Goal: Check status: Check status

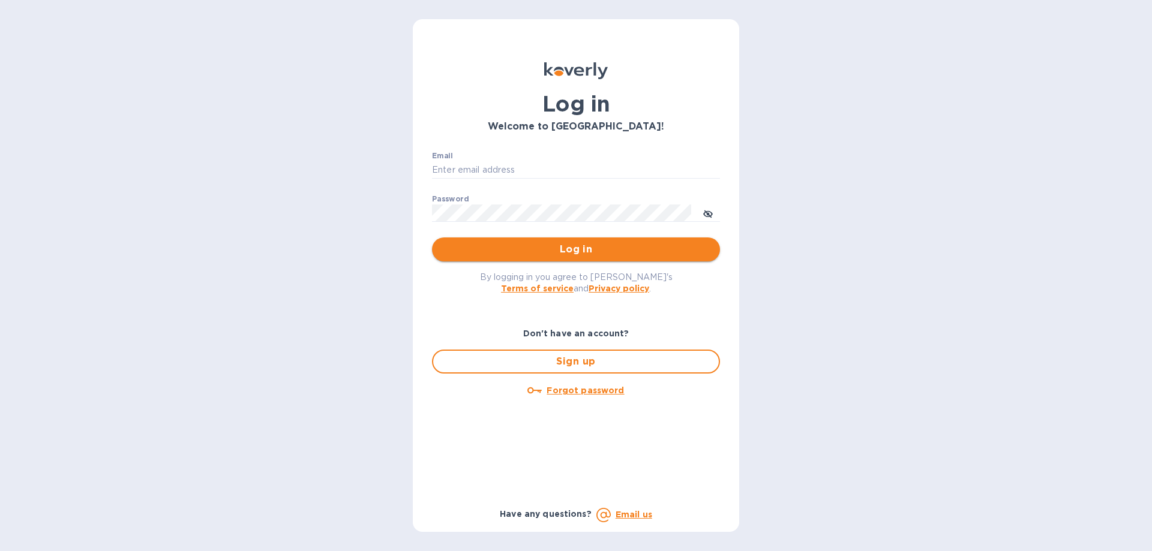
type input "[EMAIL_ADDRESS][DOMAIN_NAME]"
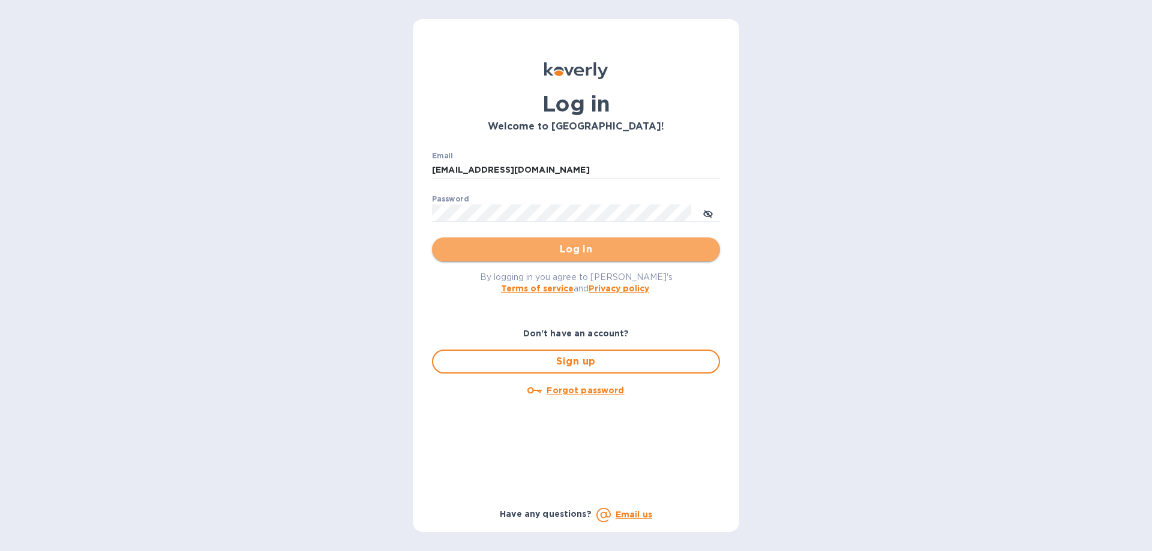
click at [581, 249] on span "Log in" at bounding box center [575, 249] width 269 height 14
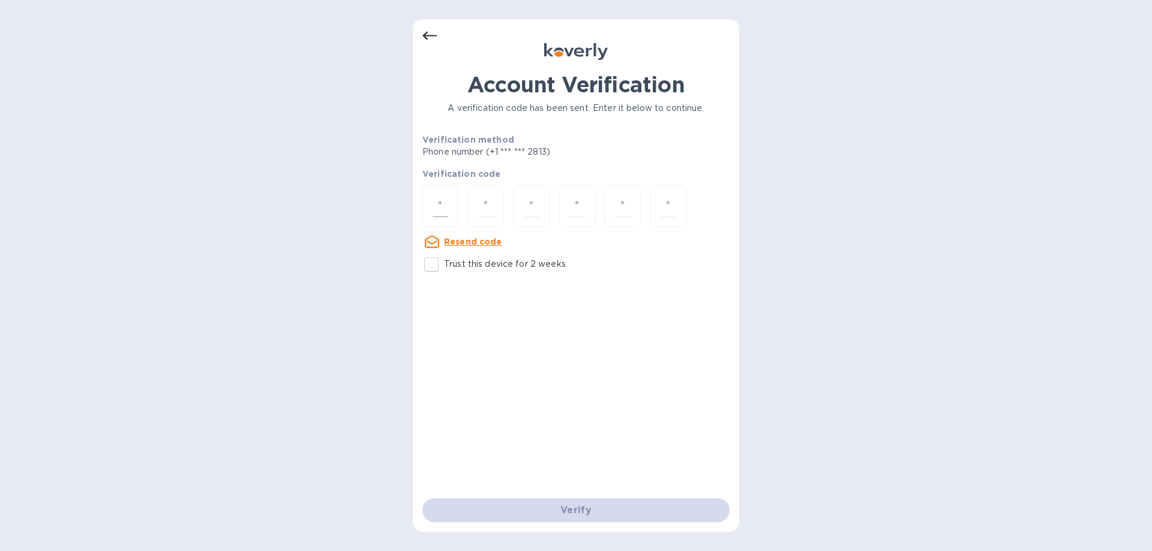
click at [442, 212] on input "number" at bounding box center [440, 206] width 16 height 22
type input "8"
type input "6"
type input "2"
type input "5"
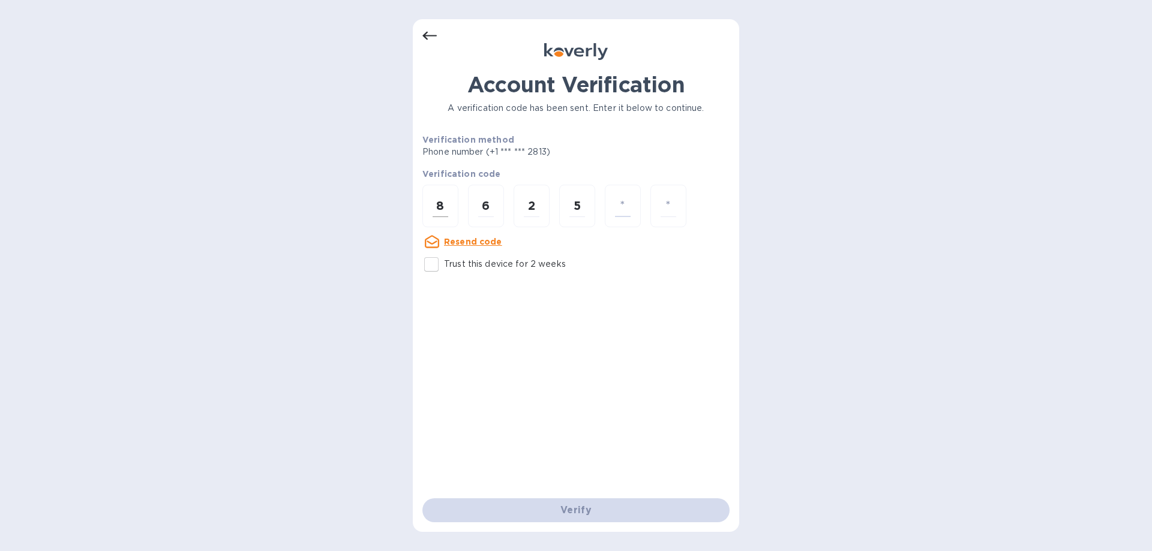
type input "2"
type input "0"
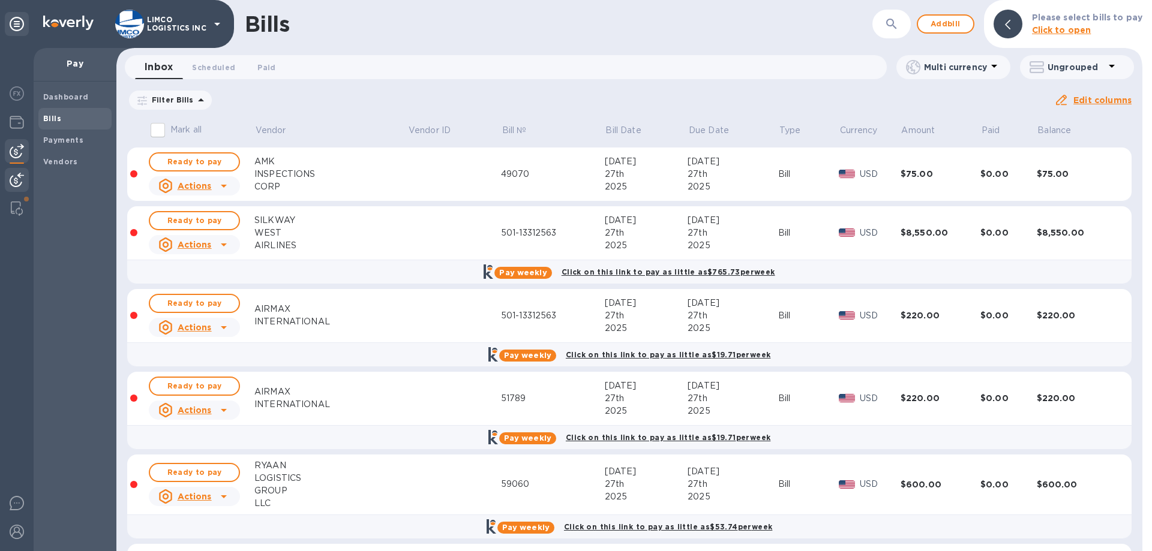
click at [22, 177] on img at bounding box center [17, 180] width 14 height 14
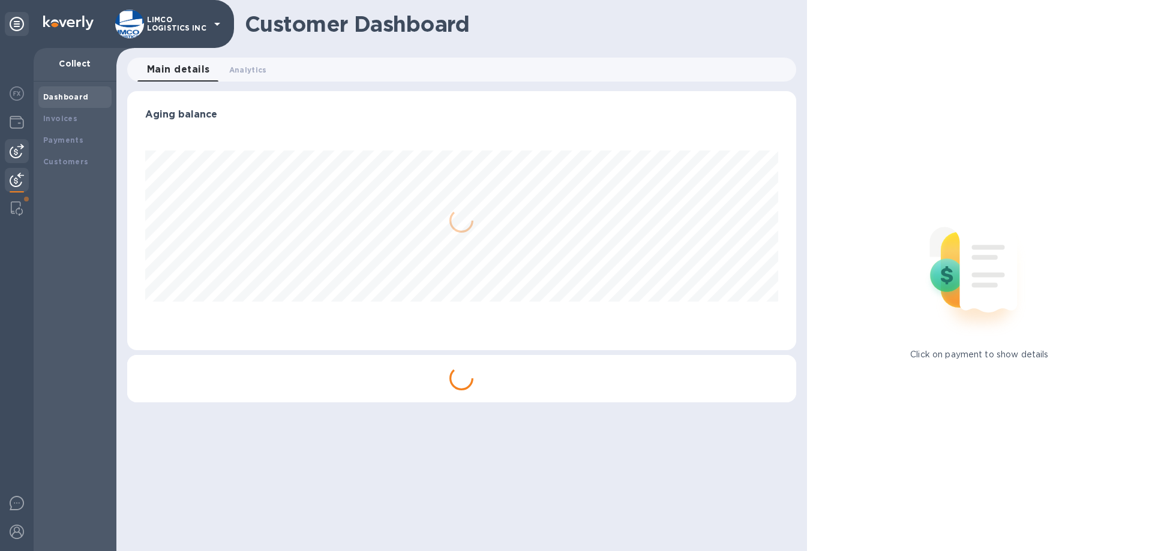
scroll to position [259, 668]
click at [14, 149] on img at bounding box center [17, 151] width 14 height 14
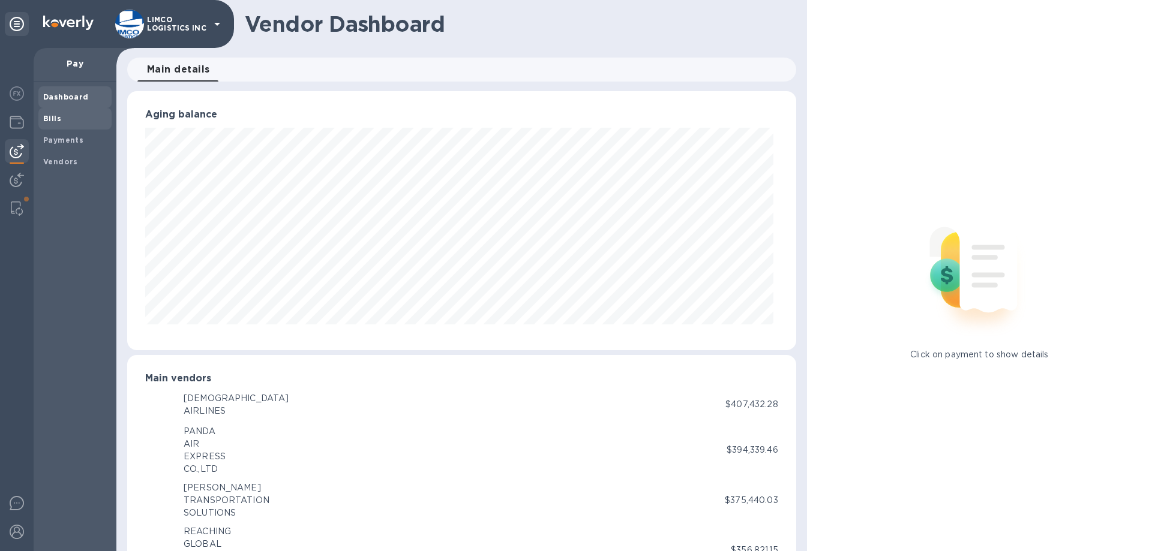
click at [55, 122] on b "Bills" at bounding box center [52, 118] width 18 height 9
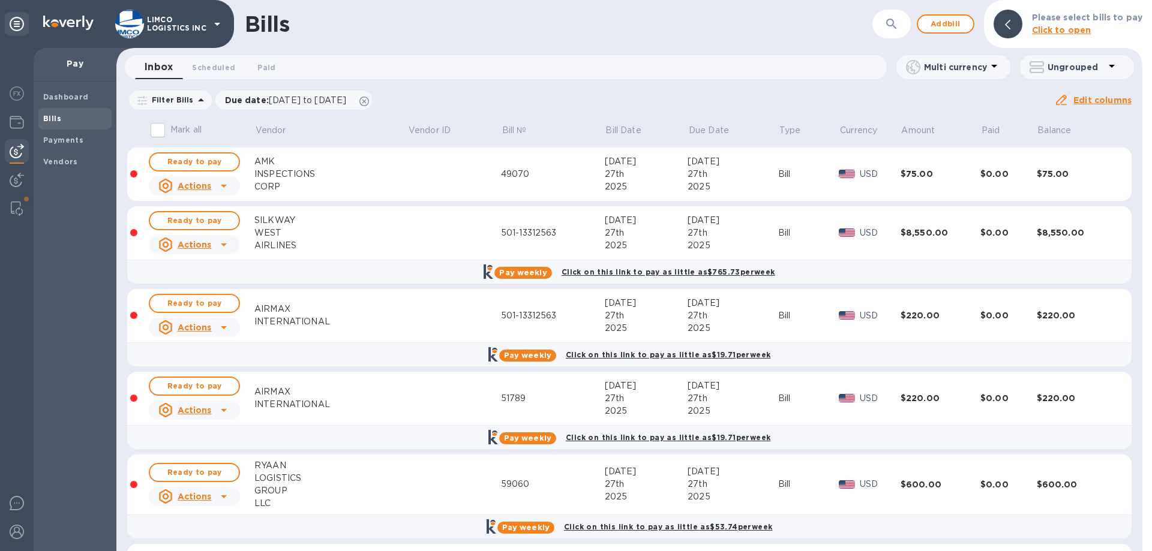
click at [1042, 25] on b "Click to open" at bounding box center [1061, 30] width 59 height 10
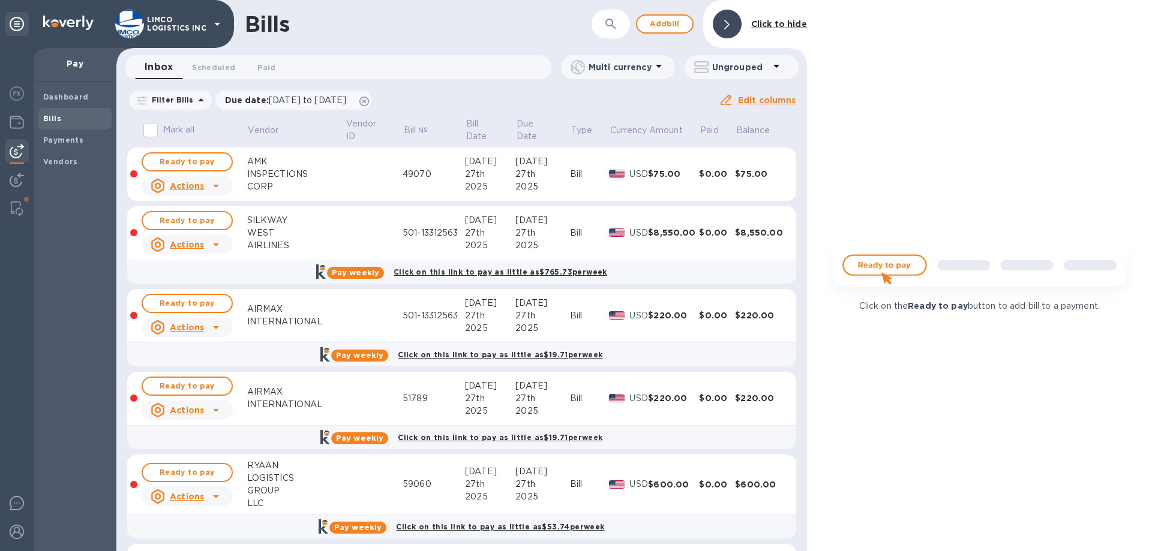
drag, startPoint x: 614, startPoint y: 20, endPoint x: 522, endPoint y: 37, distance: 93.3
click at [614, 21] on icon "button" at bounding box center [610, 24] width 14 height 14
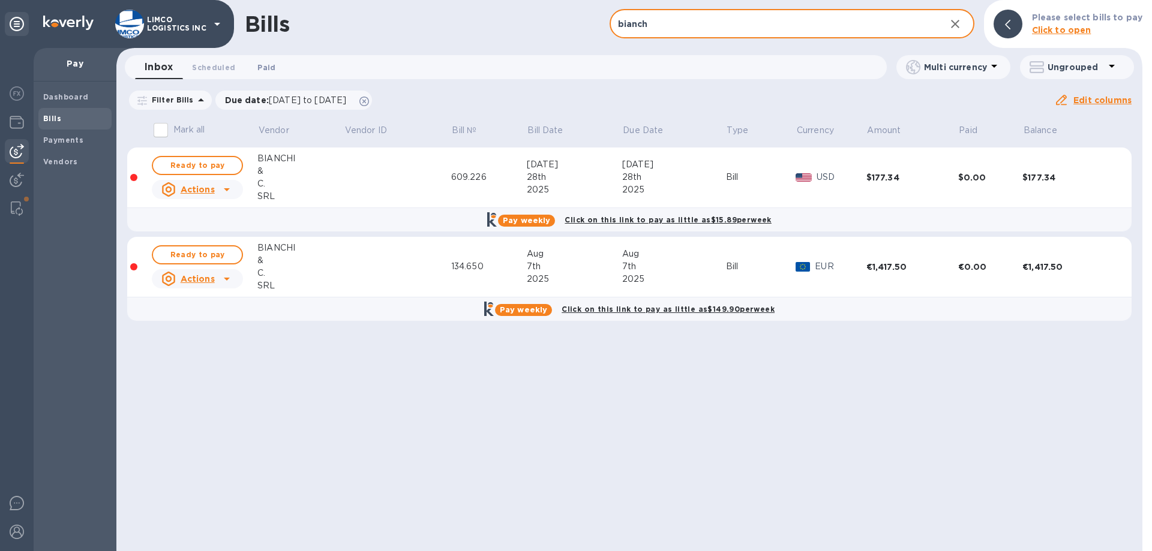
type input "bianch"
click at [263, 68] on span "Paid 0" at bounding box center [266, 67] width 18 height 13
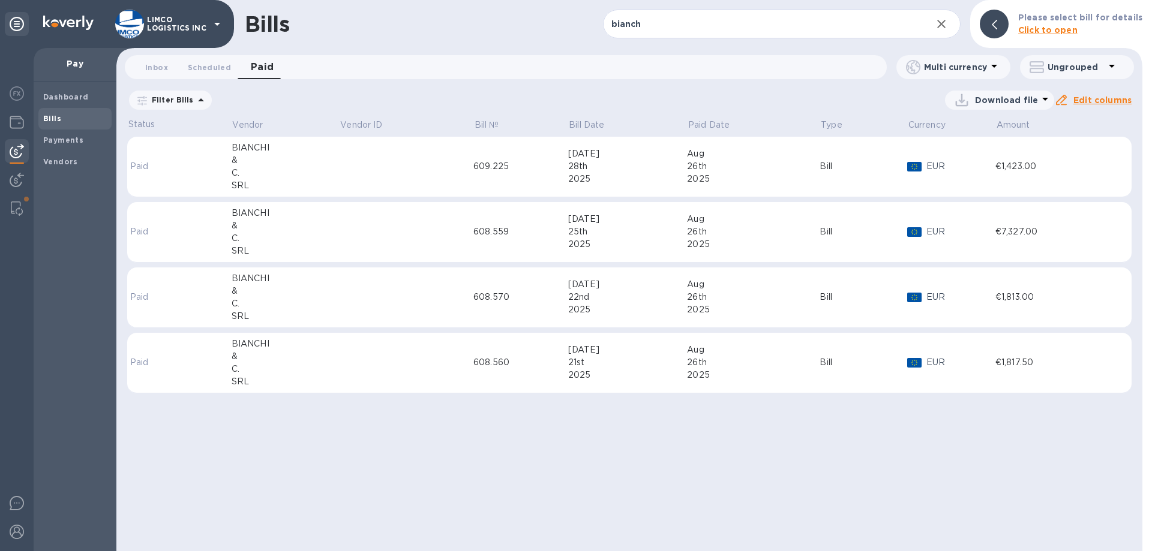
click at [732, 166] on div "26th" at bounding box center [753, 166] width 133 height 13
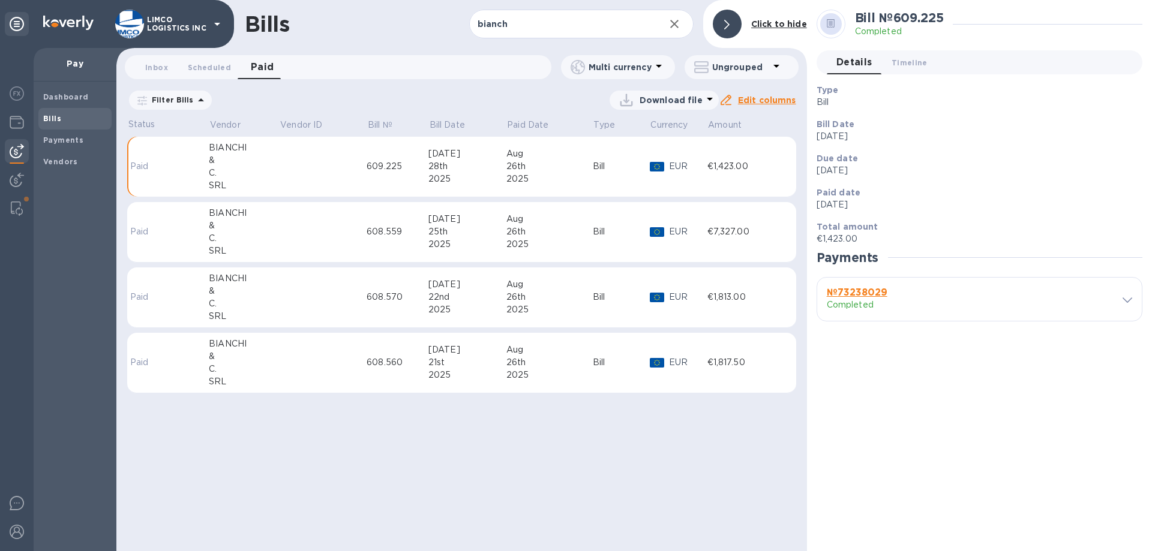
click at [861, 291] on b "№ 73238029" at bounding box center [856, 292] width 61 height 11
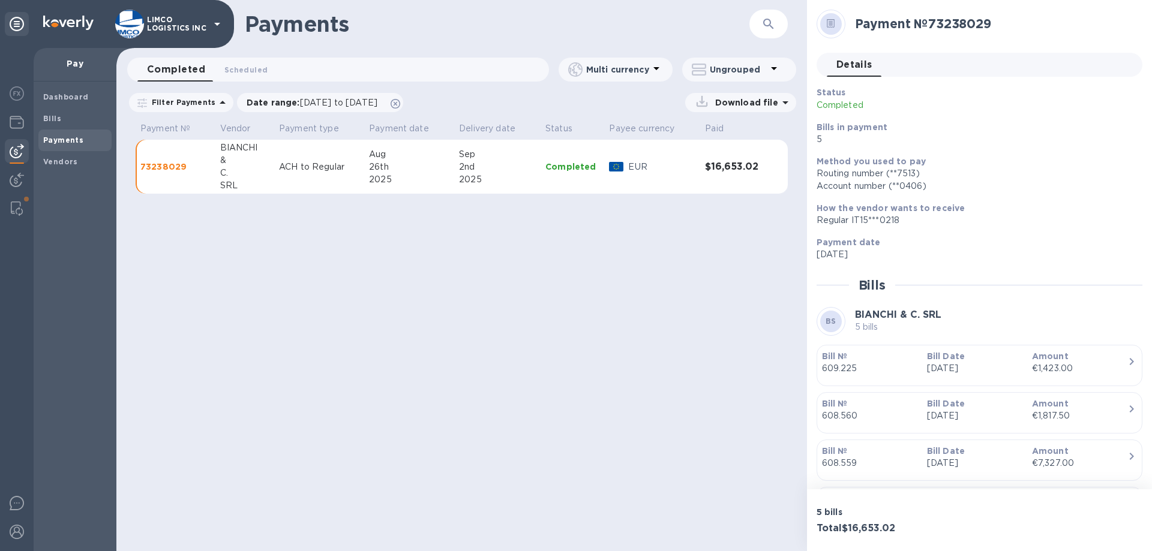
scroll to position [180, 0]
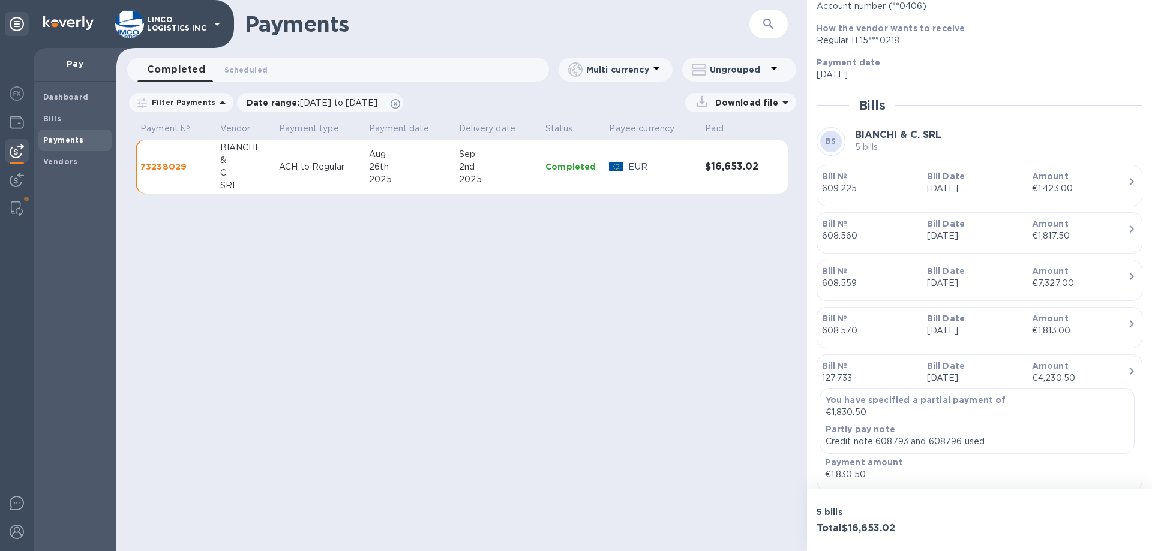
click at [1065, 379] on div "€4,230.50" at bounding box center [1079, 378] width 95 height 13
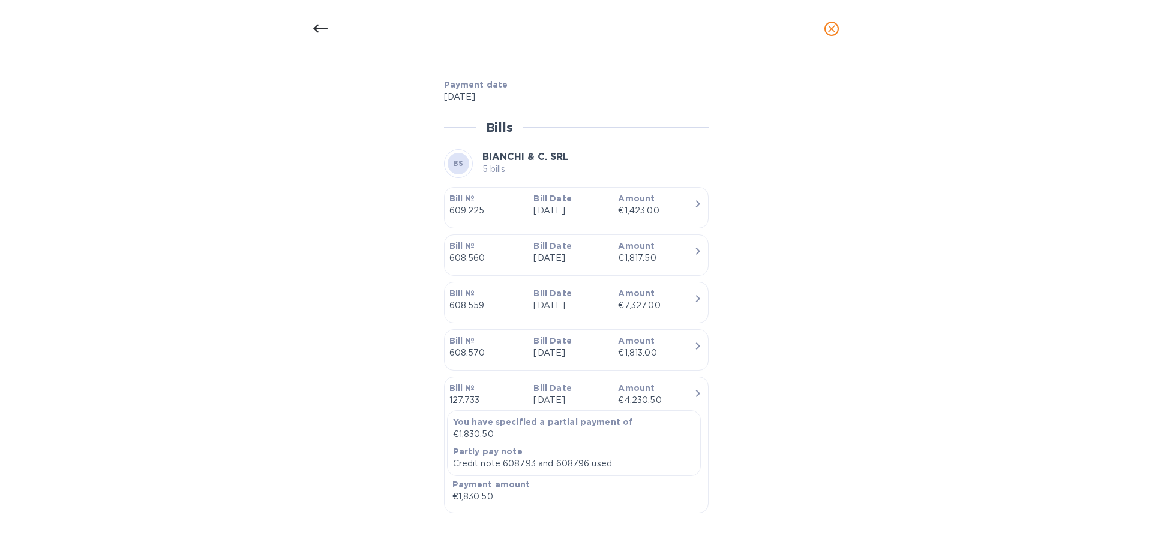
scroll to position [522, 0]
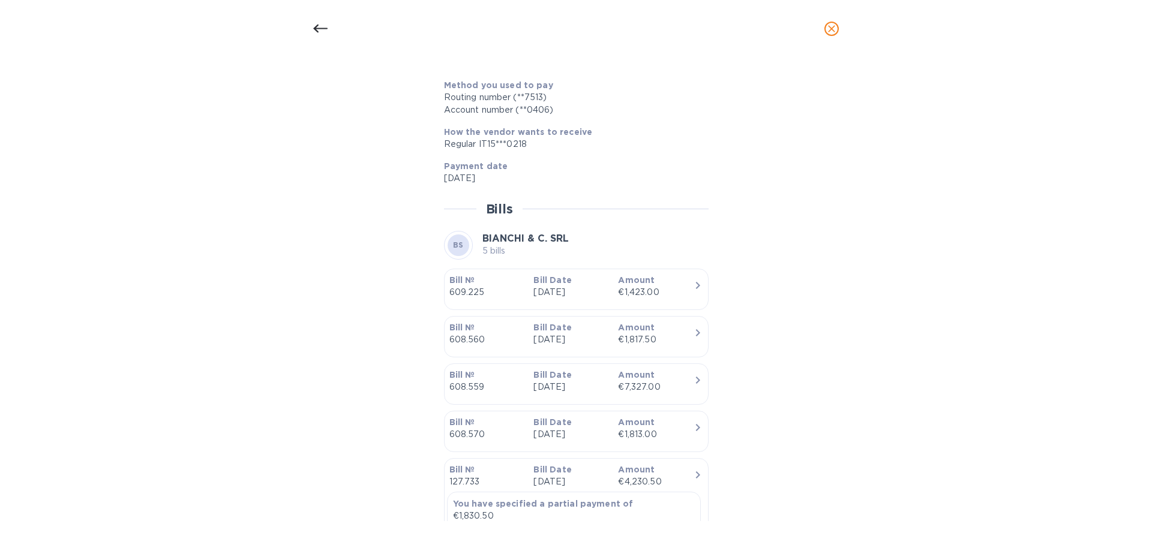
click at [830, 31] on icon "close" at bounding box center [831, 29] width 12 height 12
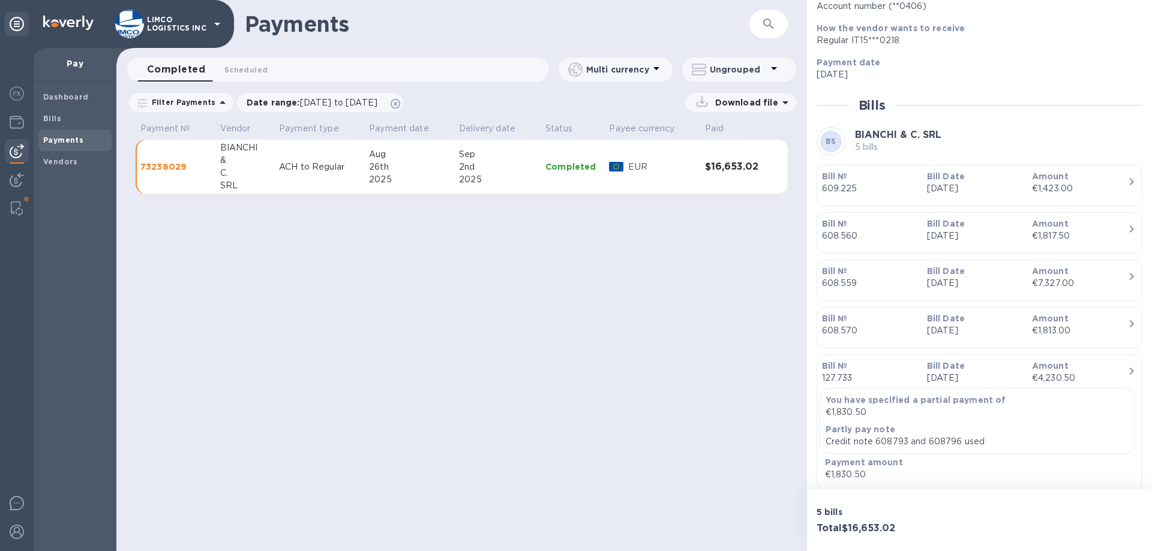
scroll to position [463, 0]
click at [184, 102] on p "Filter Payments" at bounding box center [181, 102] width 68 height 10
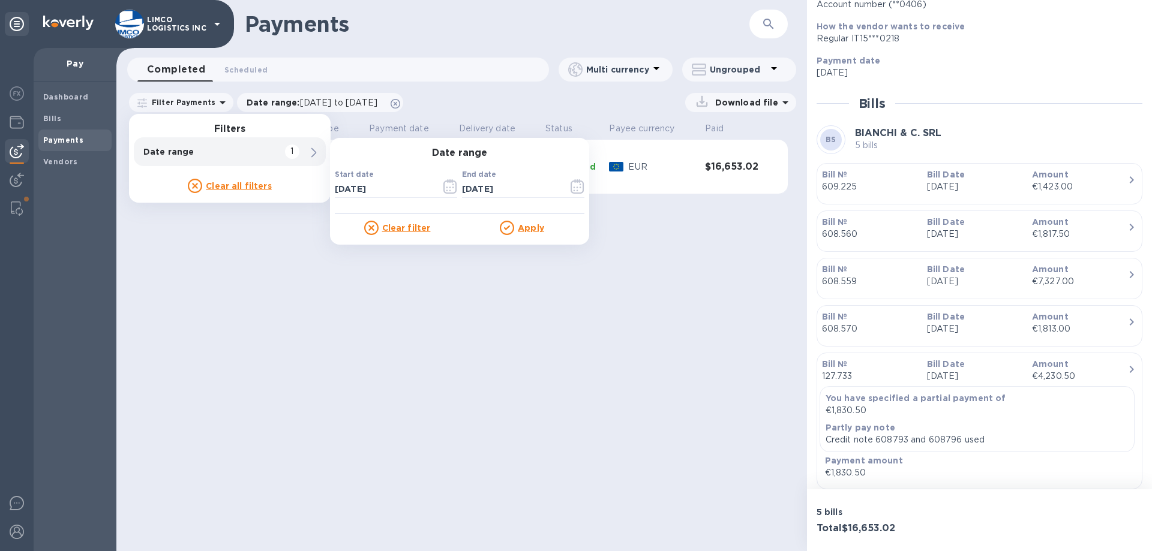
click at [295, 287] on div "Payments ​ Completed 0 Scheduled 0 Multi currency Ungrouped Filter Payments Fil…" at bounding box center [461, 275] width 690 height 551
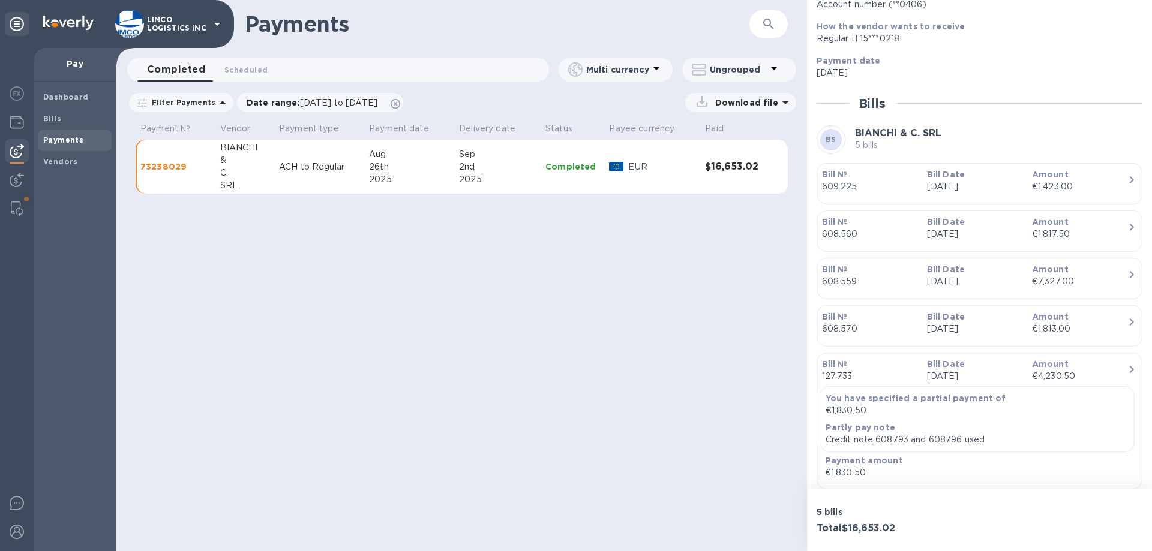
click at [71, 137] on b "Payments" at bounding box center [63, 140] width 40 height 9
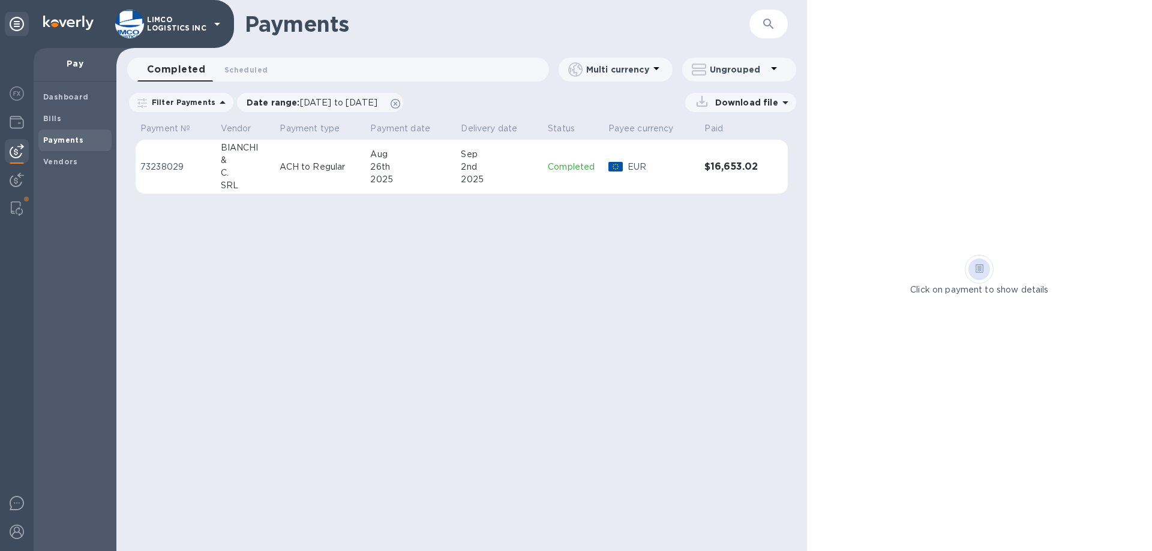
click at [772, 40] on div "Payments ​" at bounding box center [461, 24] width 690 height 48
click at [758, 19] on button "button" at bounding box center [768, 24] width 29 height 29
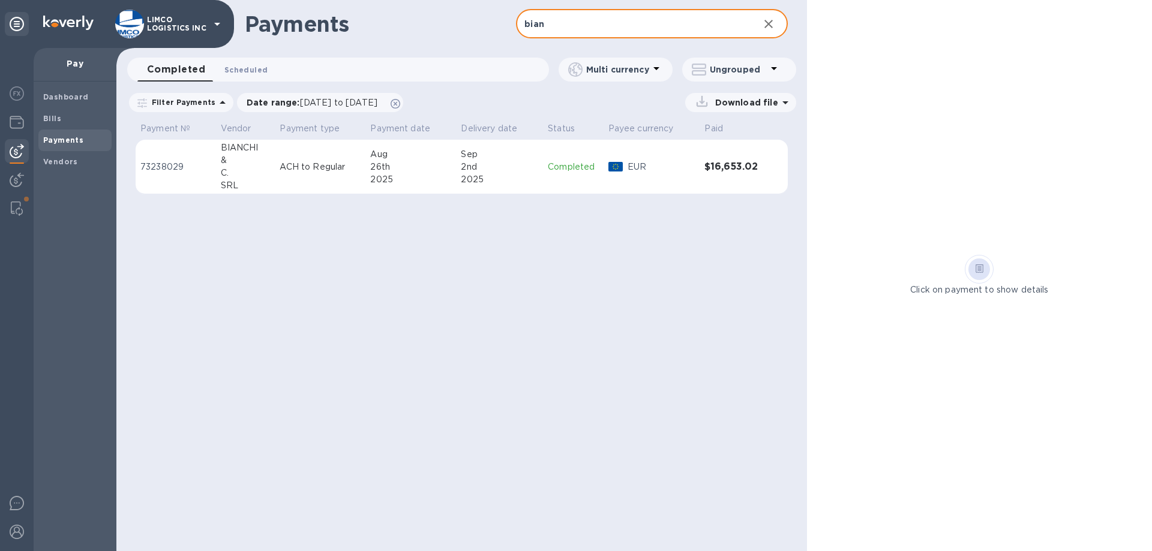
type input "bian"
click at [232, 71] on span "Scheduled 0" at bounding box center [245, 70] width 43 height 13
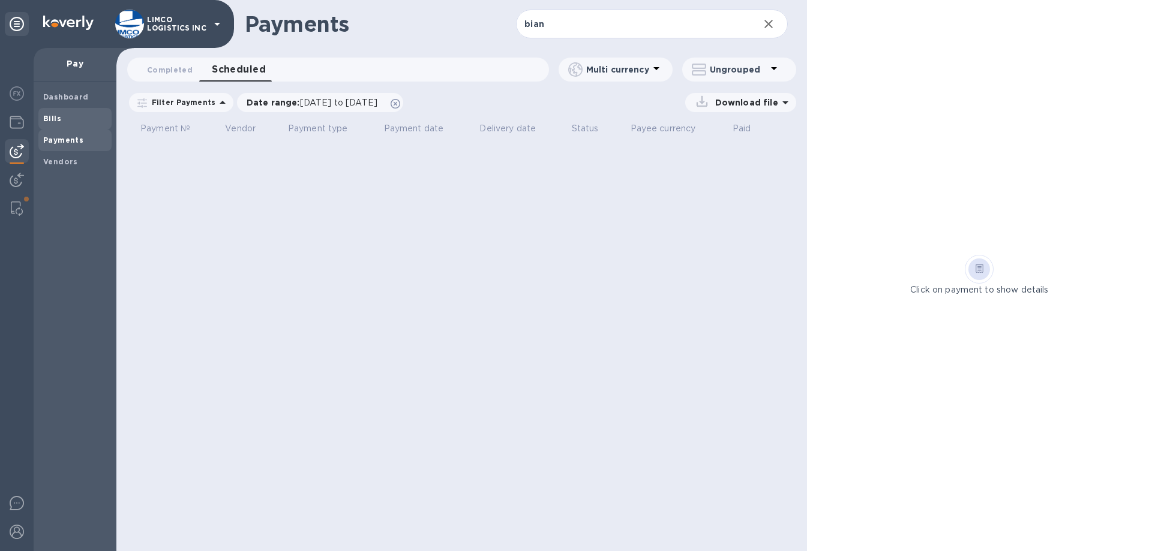
click at [69, 118] on span "Bills" at bounding box center [75, 119] width 64 height 12
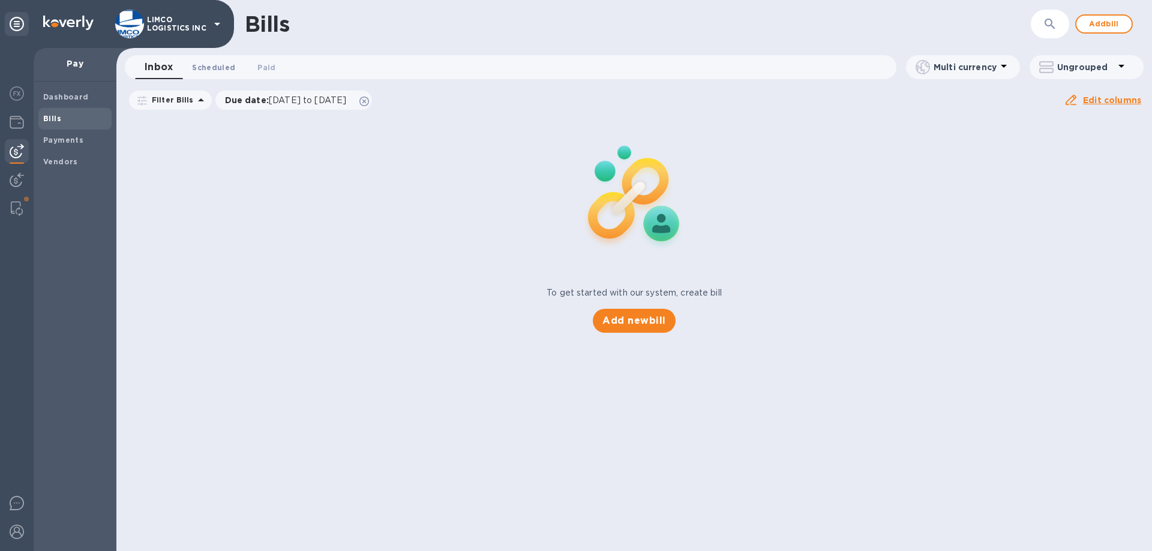
click at [218, 68] on span "Scheduled 0" at bounding box center [213, 67] width 43 height 13
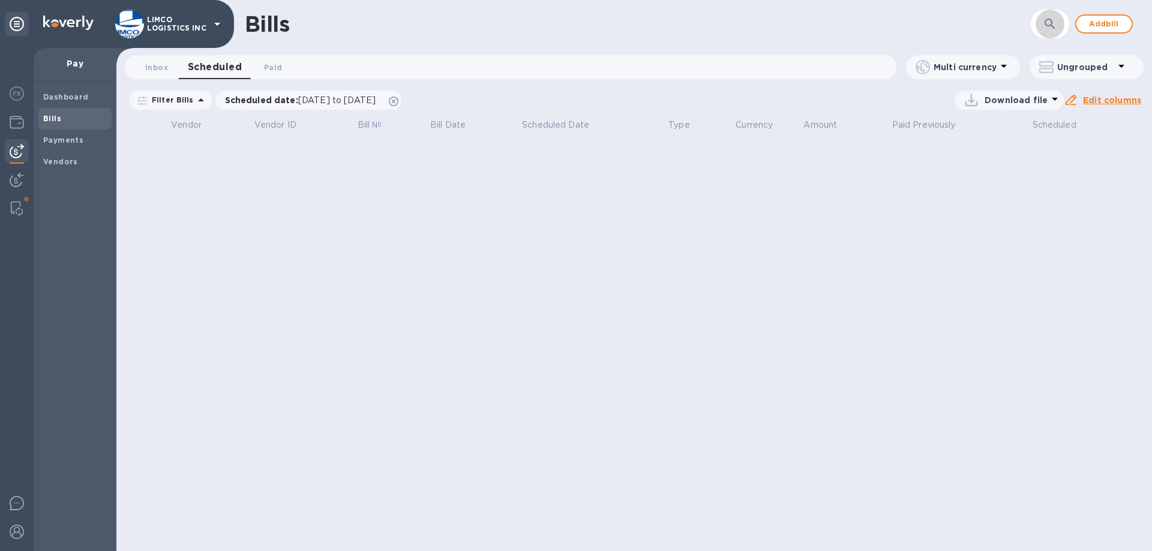
click at [1038, 29] on button "button" at bounding box center [1049, 24] width 29 height 29
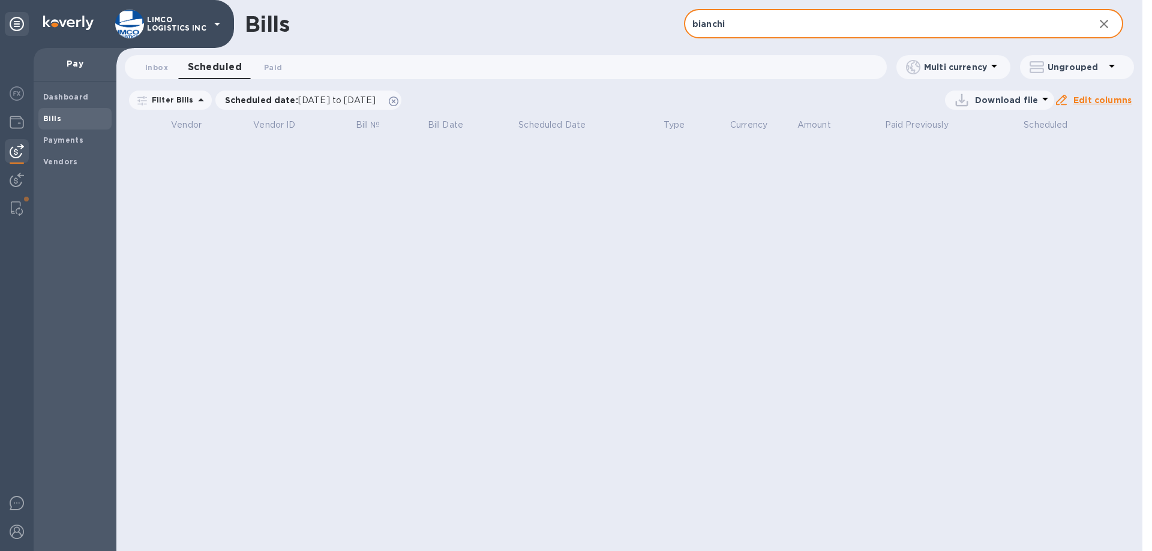
click at [775, 21] on input "bianchi" at bounding box center [884, 24] width 401 height 29
type input "bian"
click at [154, 58] on button "Inbox 0" at bounding box center [156, 67] width 43 height 24
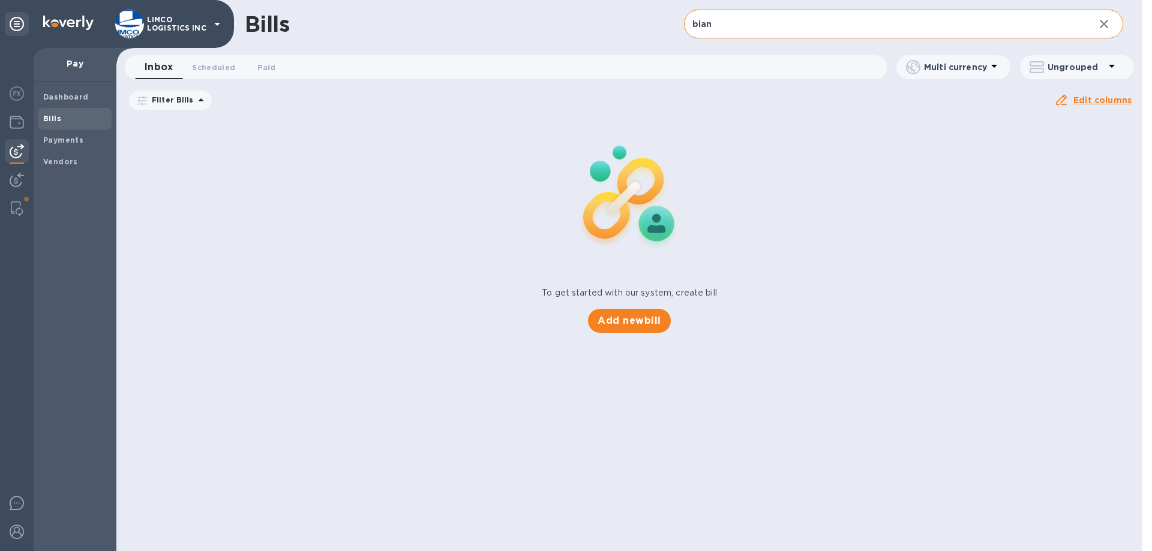
click at [727, 24] on input "bian" at bounding box center [884, 24] width 401 height 29
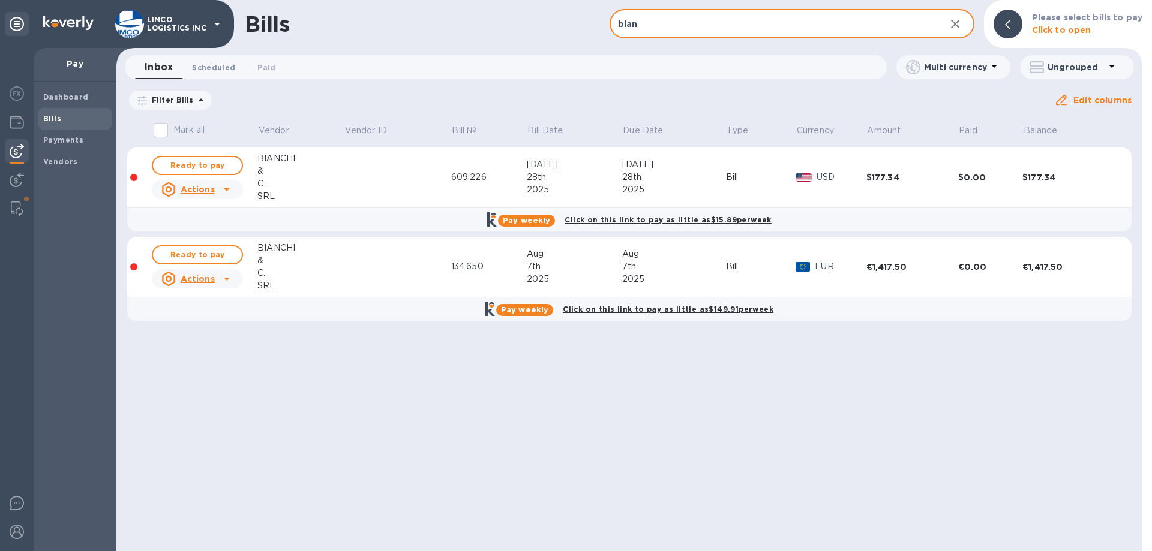
click at [204, 64] on span "Scheduled 0" at bounding box center [213, 67] width 43 height 13
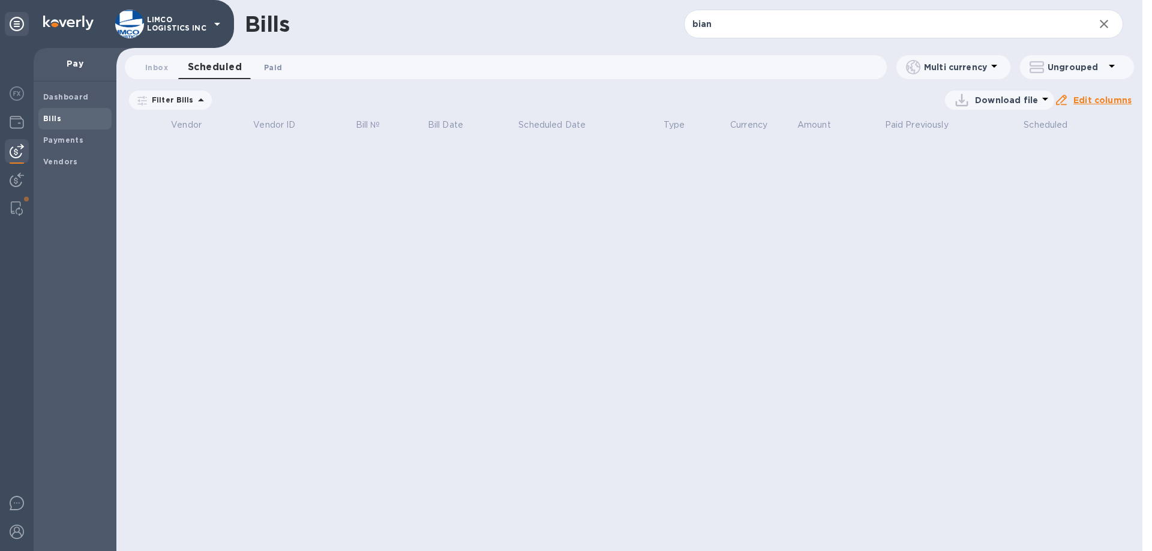
click at [272, 65] on span "Paid 0" at bounding box center [273, 67] width 18 height 13
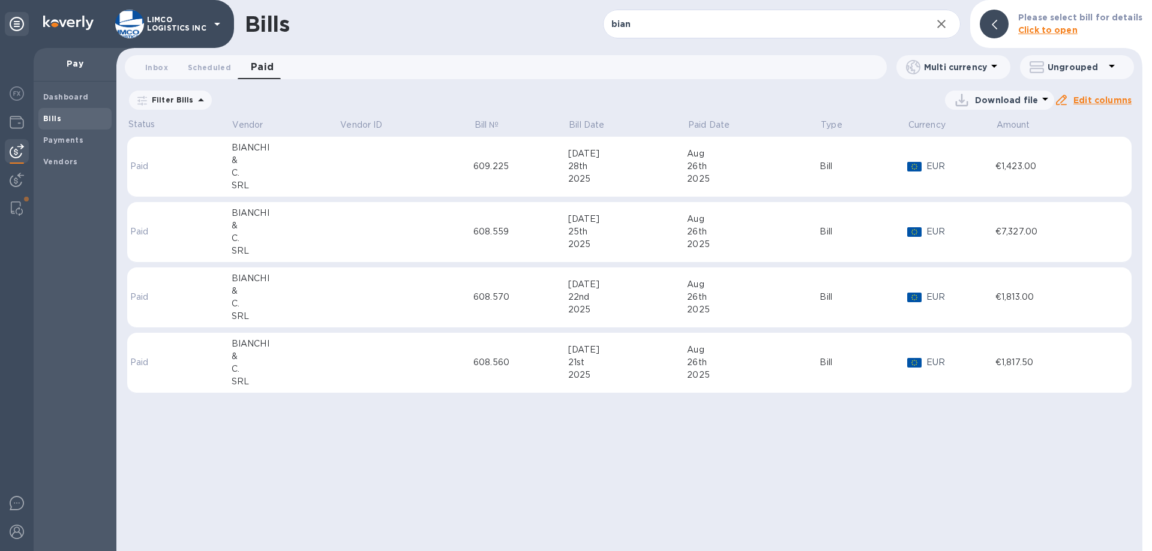
click at [659, 243] on div "2025" at bounding box center [627, 244] width 119 height 13
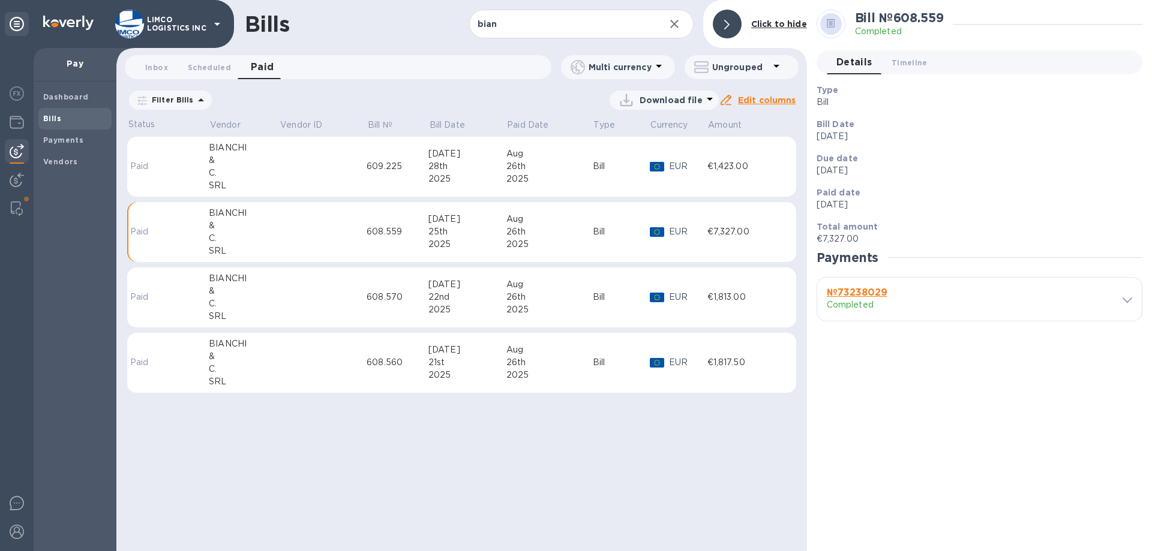
click at [677, 175] on div "EUR" at bounding box center [687, 166] width 43 height 17
click at [534, 171] on div "26th" at bounding box center [549, 166] width 86 height 13
click at [431, 173] on div "2025" at bounding box center [467, 179] width 78 height 13
click at [427, 260] on td "608.559" at bounding box center [397, 232] width 62 height 61
click at [429, 305] on div "2025" at bounding box center [467, 309] width 78 height 13
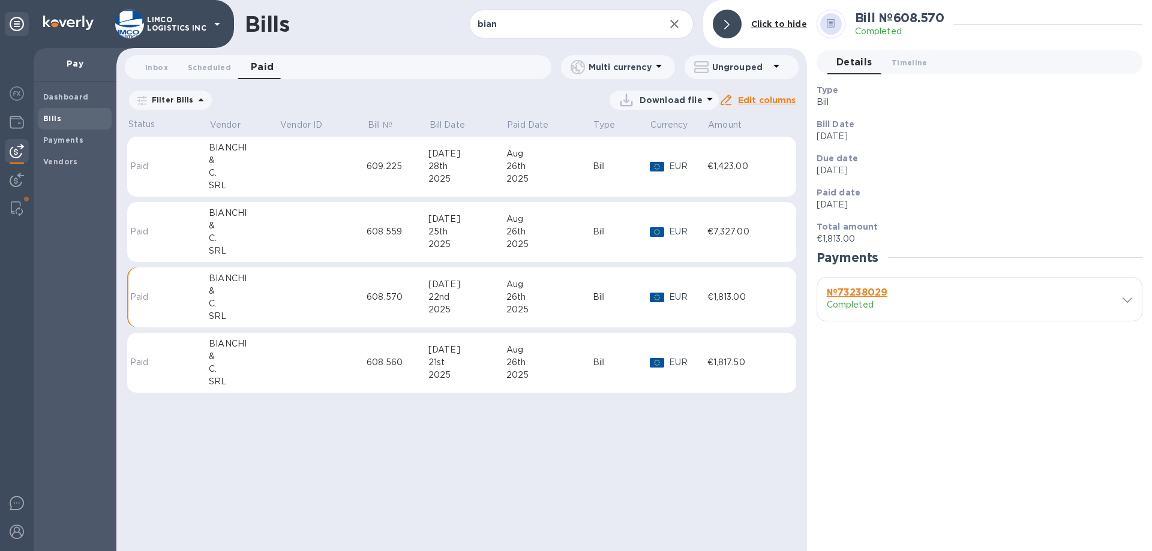
click at [406, 351] on td "608.560" at bounding box center [397, 363] width 62 height 61
click at [505, 175] on div "2025" at bounding box center [467, 179] width 78 height 13
click at [846, 304] on p "Completed" at bounding box center [894, 305] width 137 height 13
click at [858, 288] on b "№ 73238029" at bounding box center [856, 292] width 61 height 11
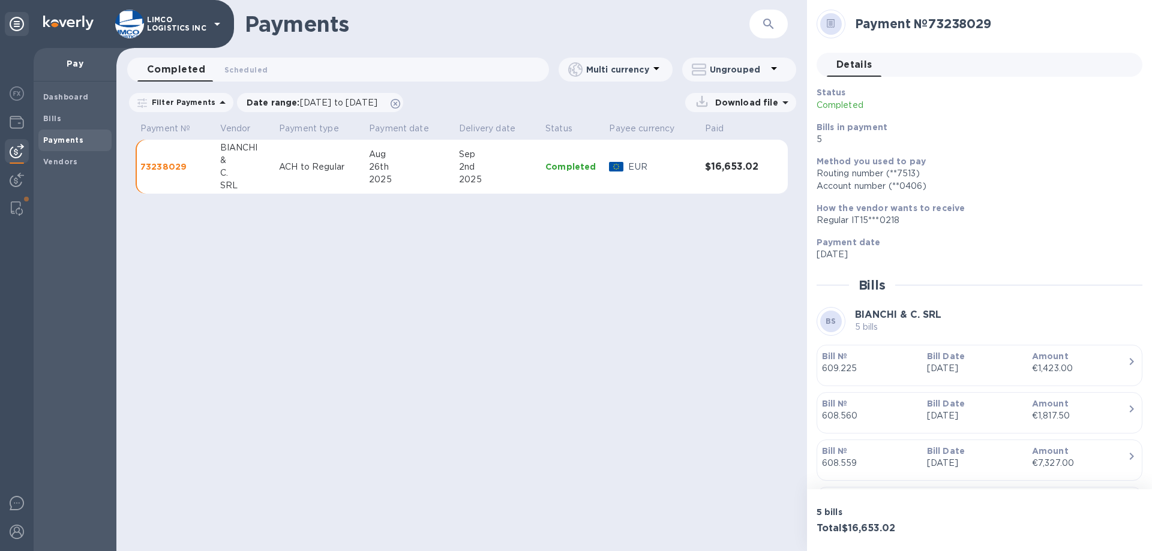
click at [528, 166] on div "2nd" at bounding box center [497, 167] width 77 height 13
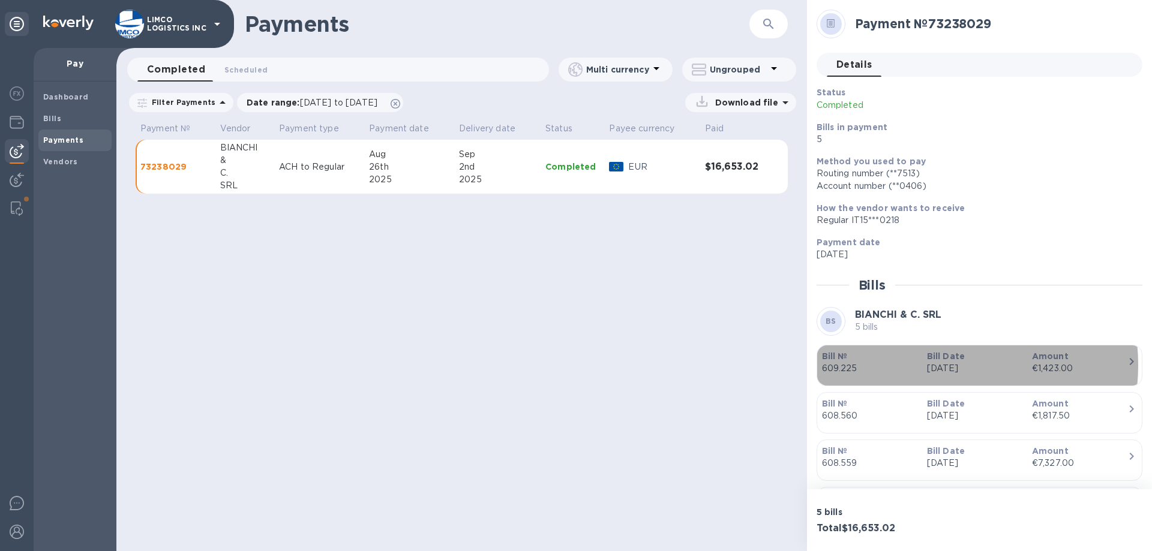
click at [932, 365] on p "[DATE]" at bounding box center [974, 368] width 95 height 13
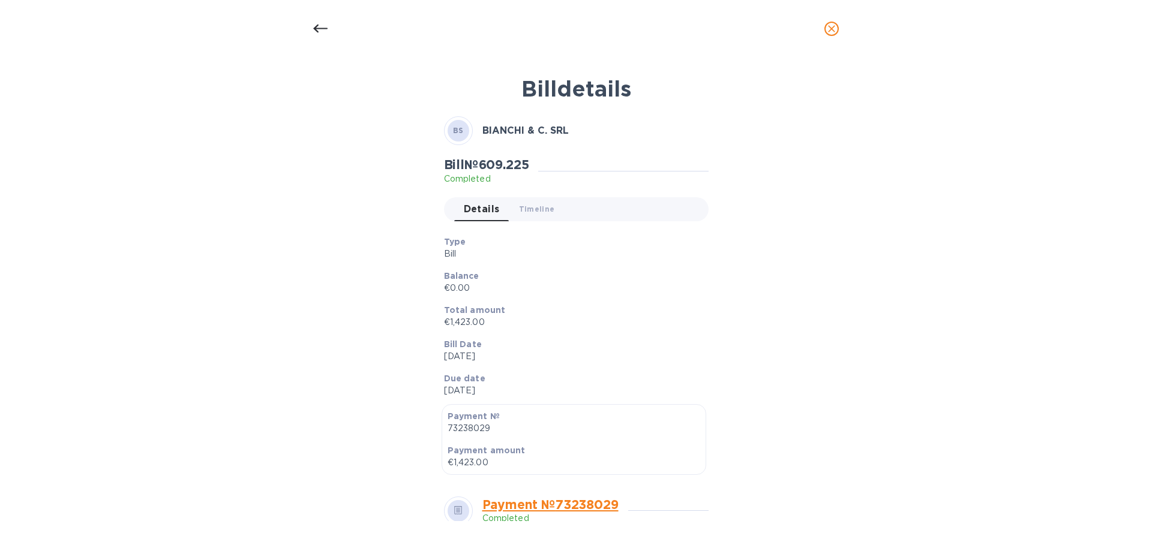
click at [312, 28] on div at bounding box center [320, 28] width 29 height 29
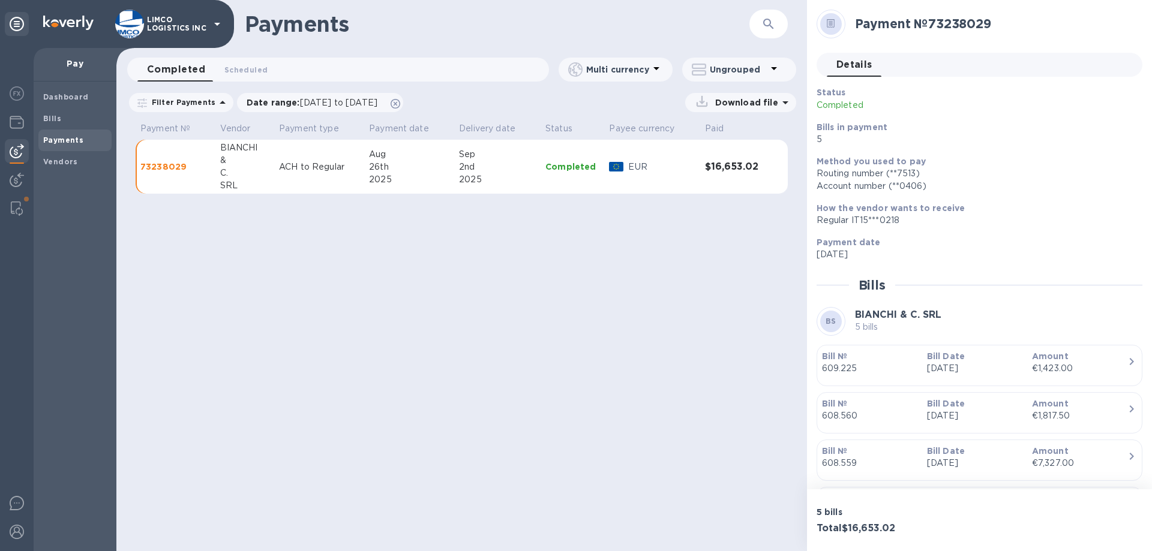
scroll to position [60, 0]
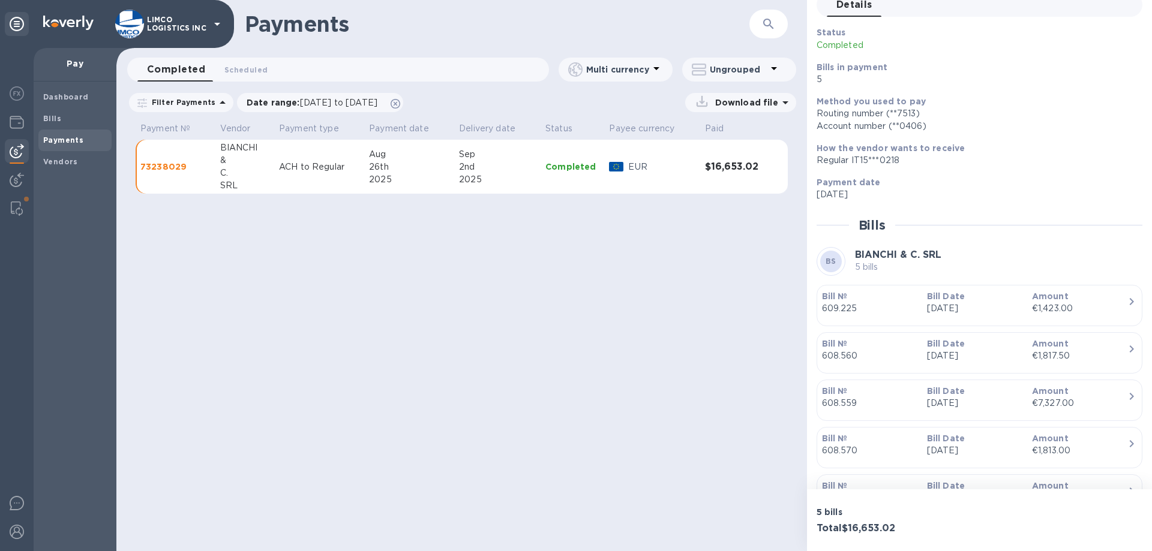
click at [922, 446] on div "Bill Date [DATE]" at bounding box center [974, 445] width 105 height 34
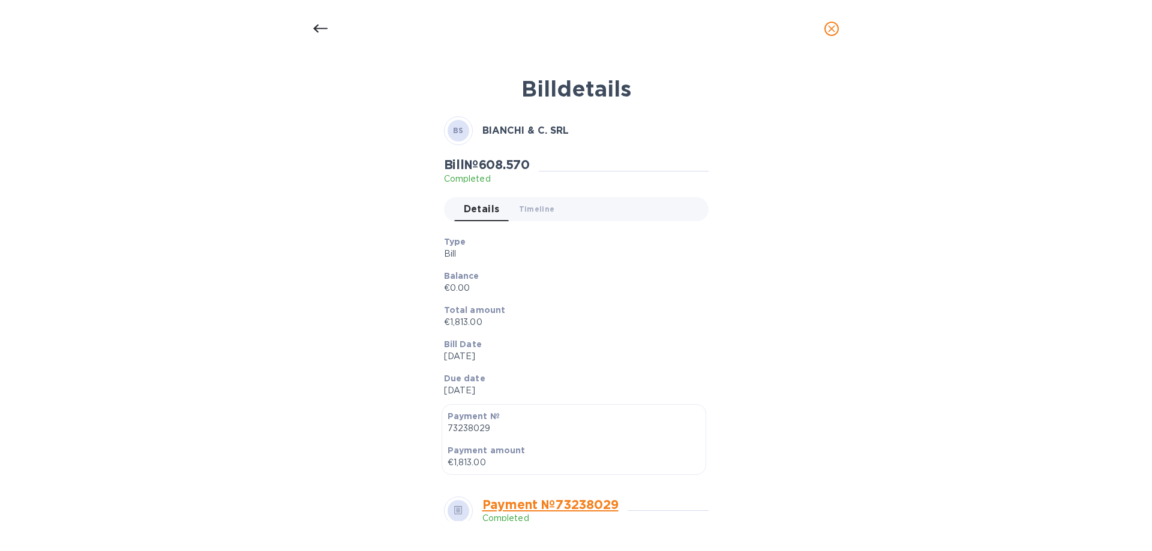
click at [320, 32] on icon at bounding box center [320, 29] width 14 height 14
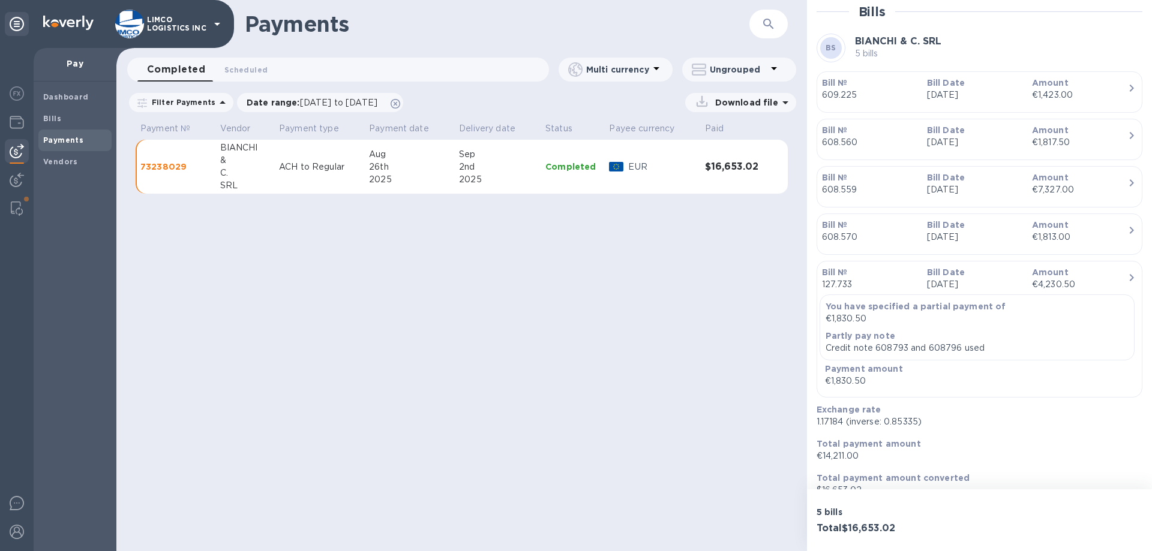
scroll to position [290, 0]
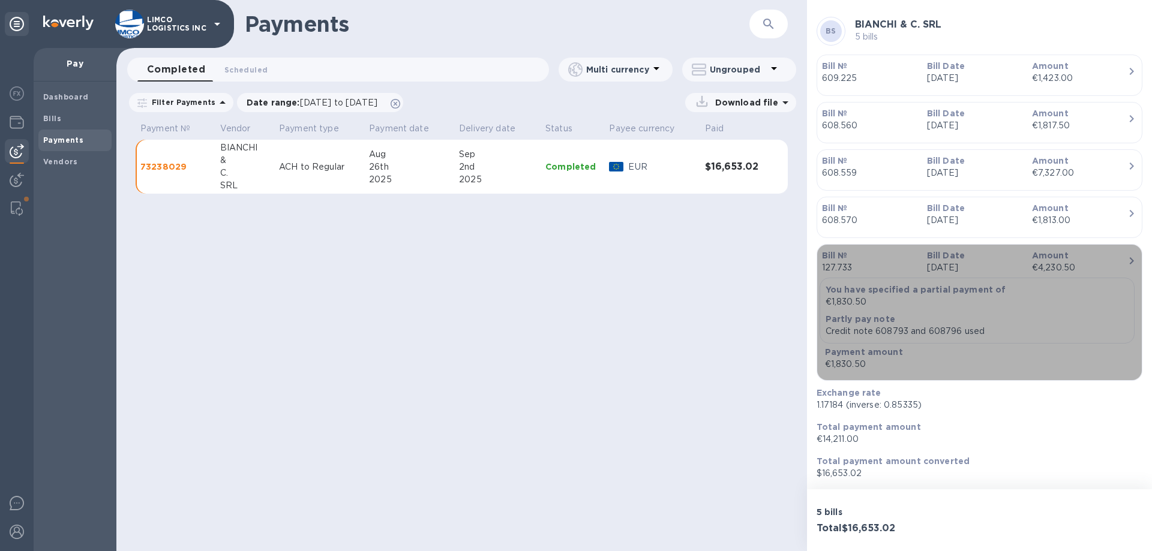
click at [947, 266] on p "[DATE]" at bounding box center [974, 267] width 95 height 13
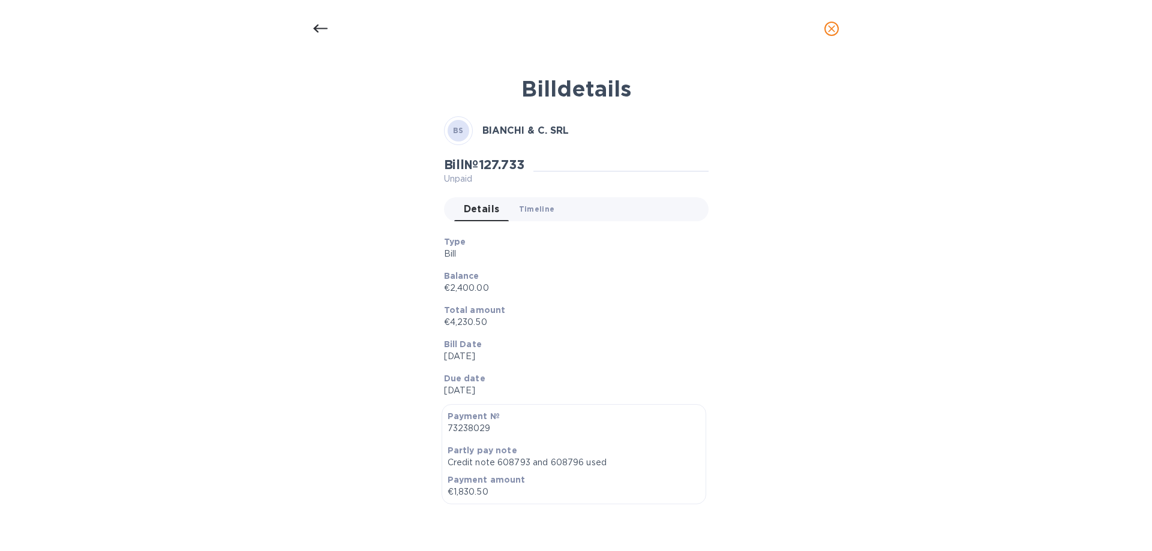
click at [530, 214] on span "Timeline 0" at bounding box center [537, 209] width 36 height 13
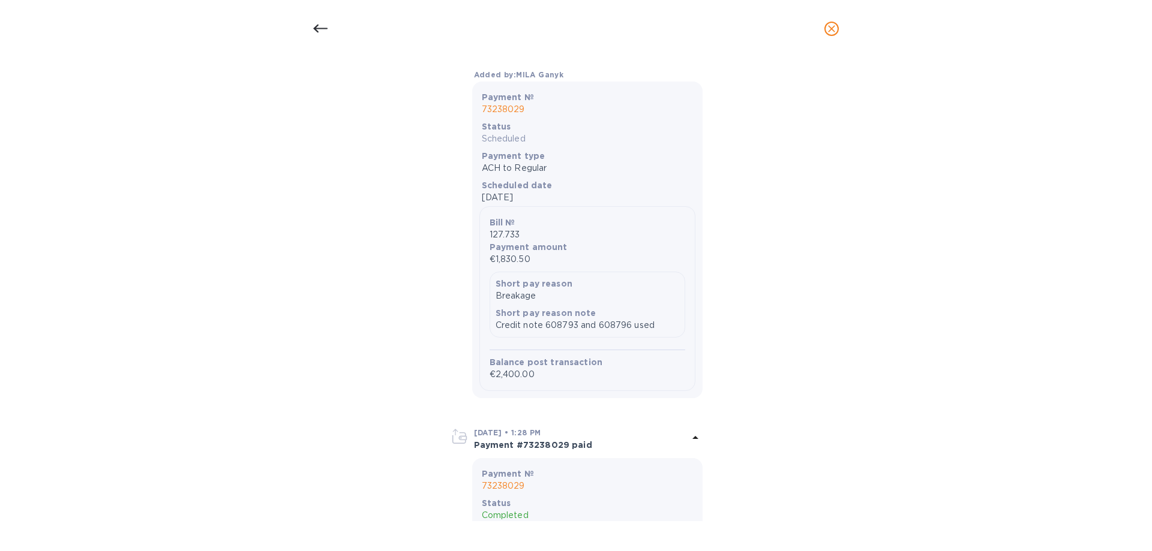
scroll to position [480, 0]
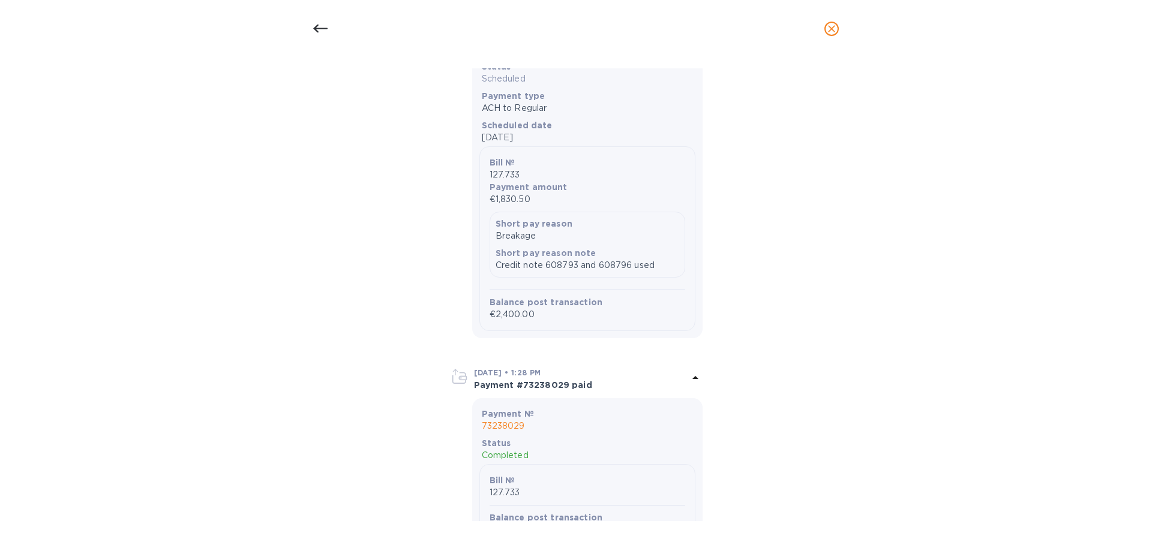
click at [515, 314] on p "€2,400.00" at bounding box center [587, 314] width 196 height 13
click at [580, 306] on b "Balance post transaction" at bounding box center [545, 302] width 113 height 10
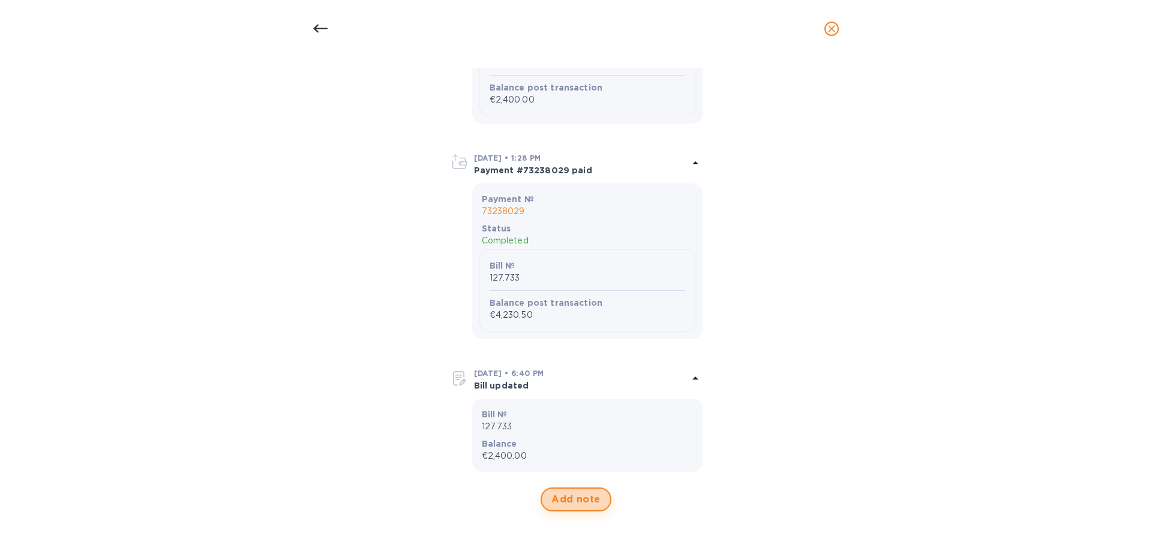
click at [566, 497] on span "Add note" at bounding box center [575, 499] width 49 height 14
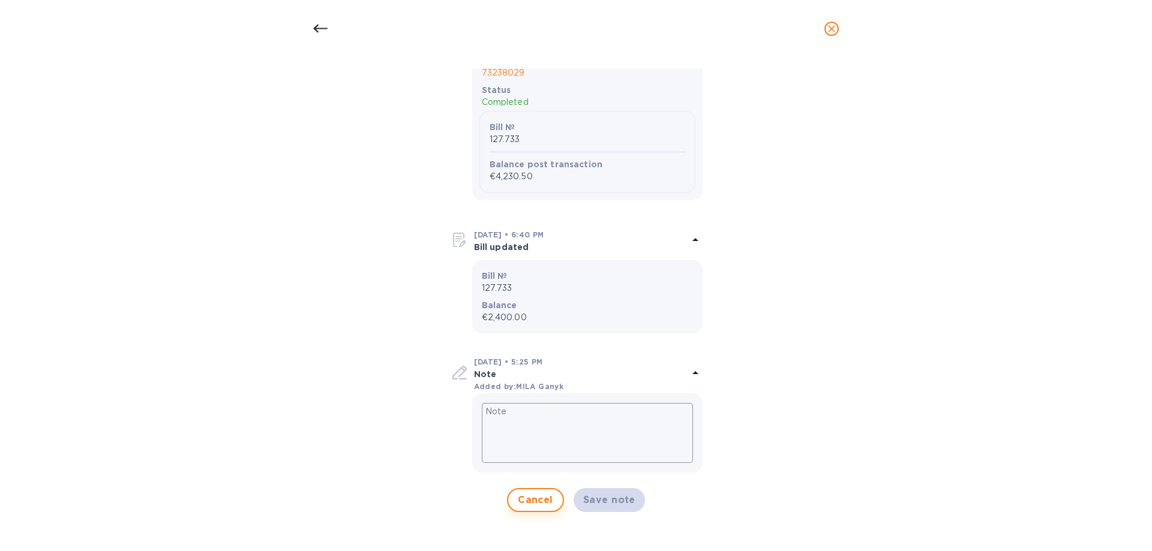
scroll to position [834, 0]
click at [535, 498] on span "Cancel" at bounding box center [535, 499] width 35 height 14
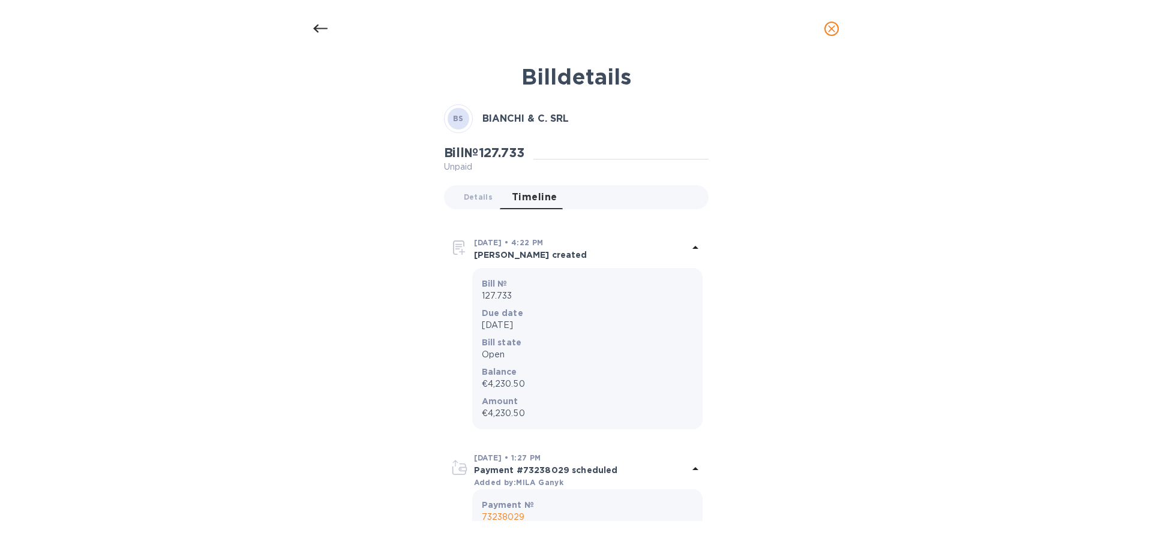
scroll to position [0, 0]
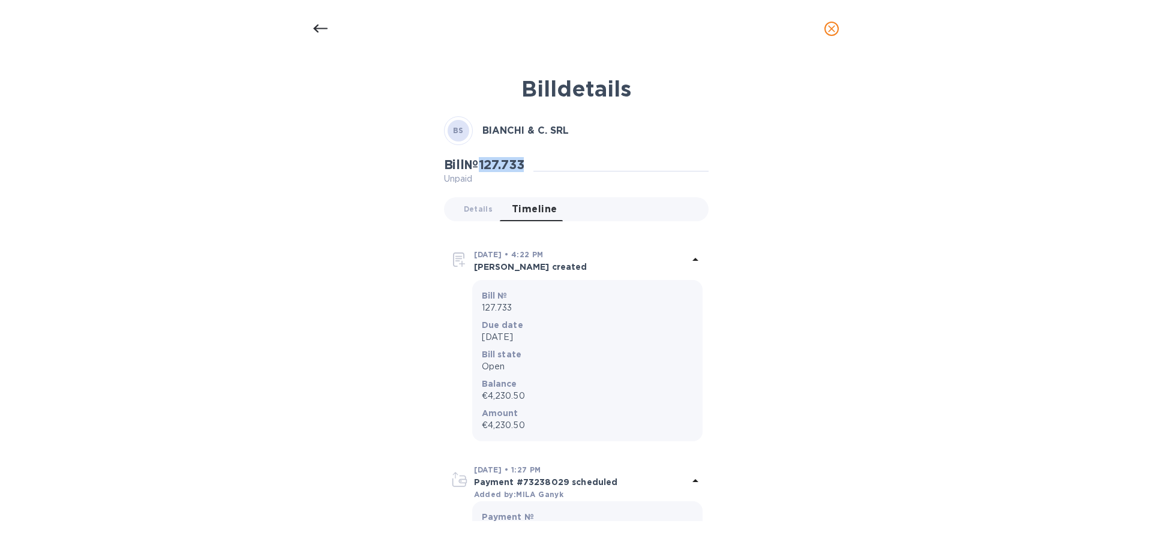
drag, startPoint x: 532, startPoint y: 167, endPoint x: 486, endPoint y: 167, distance: 45.6
click at [486, 167] on div "Bill № 127.733 Unpaid" at bounding box center [489, 171] width 90 height 28
copy h2 "127.733"
drag, startPoint x: 326, startPoint y: 19, endPoint x: 317, endPoint y: 19, distance: 9.6
click at [326, 19] on div at bounding box center [320, 28] width 29 height 29
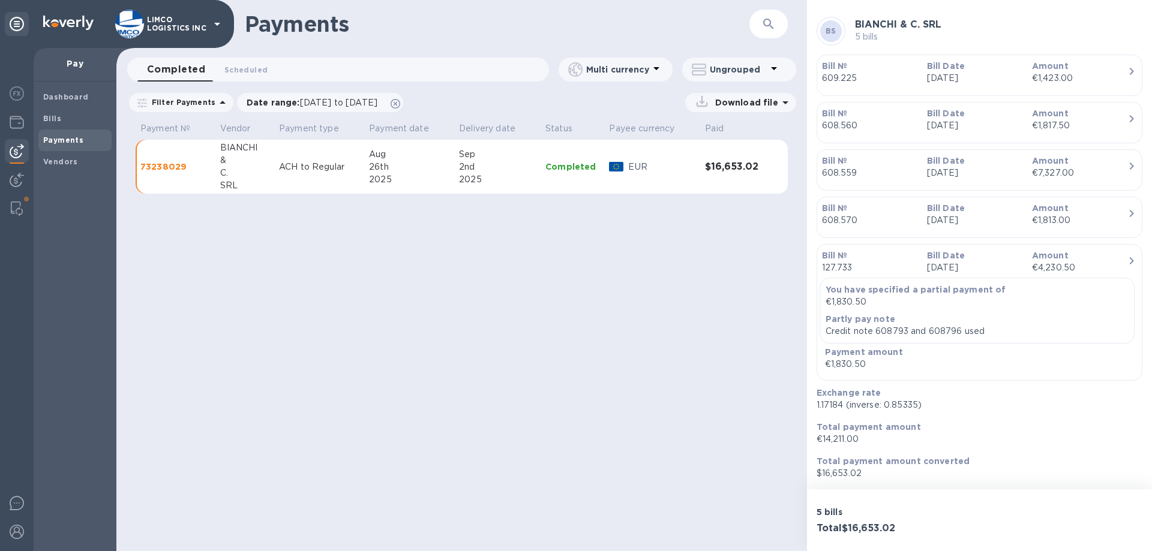
click at [308, 22] on h1 "Payments" at bounding box center [497, 23] width 504 height 25
click at [765, 23] on icon "button" at bounding box center [768, 24] width 14 height 14
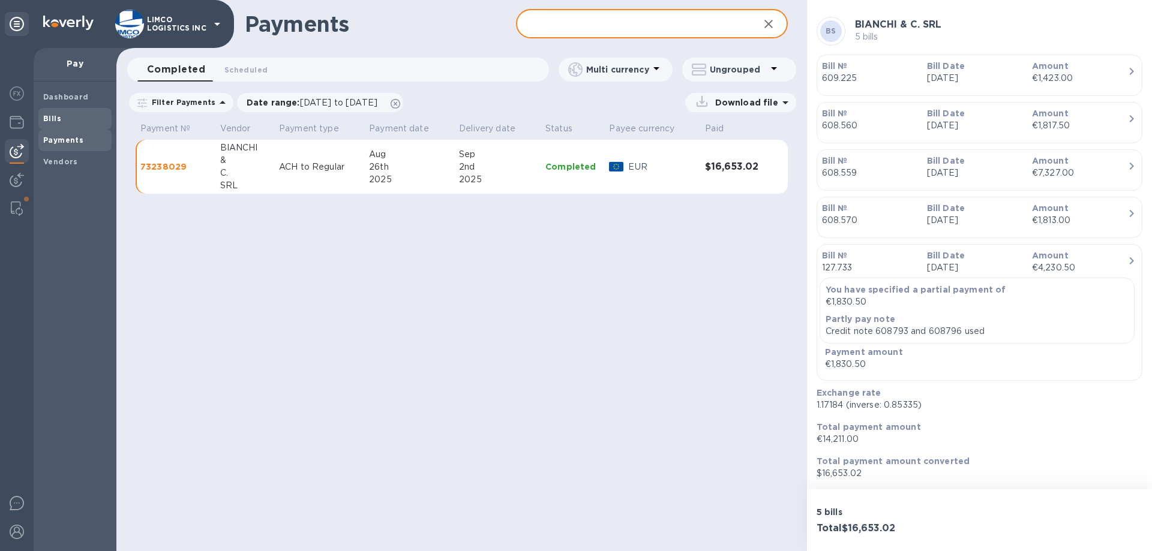
click at [68, 115] on span "Bills" at bounding box center [75, 119] width 64 height 12
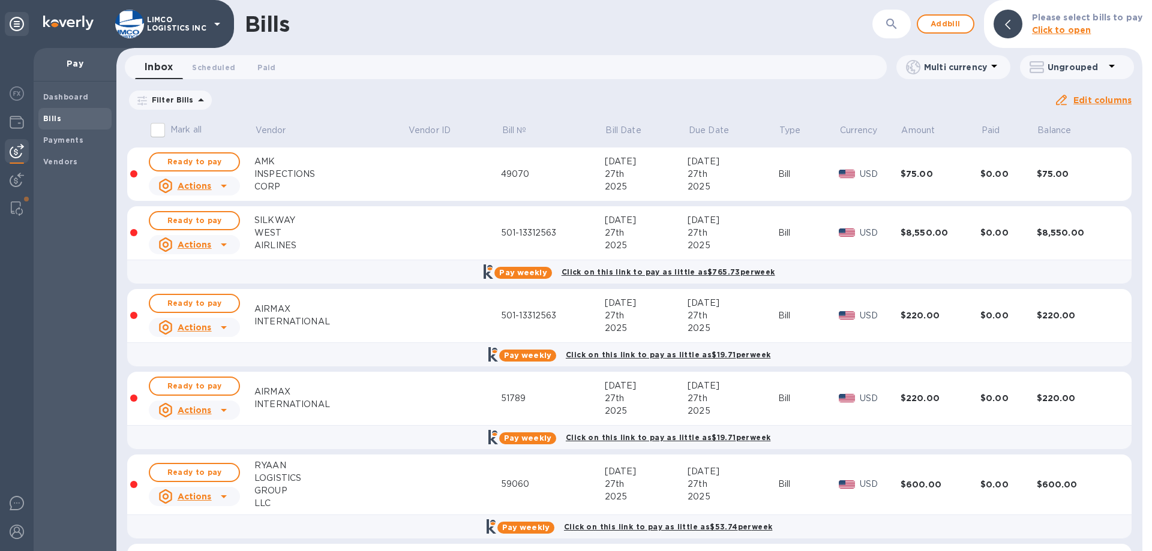
click at [1041, 28] on b "Click to open" at bounding box center [1061, 30] width 59 height 10
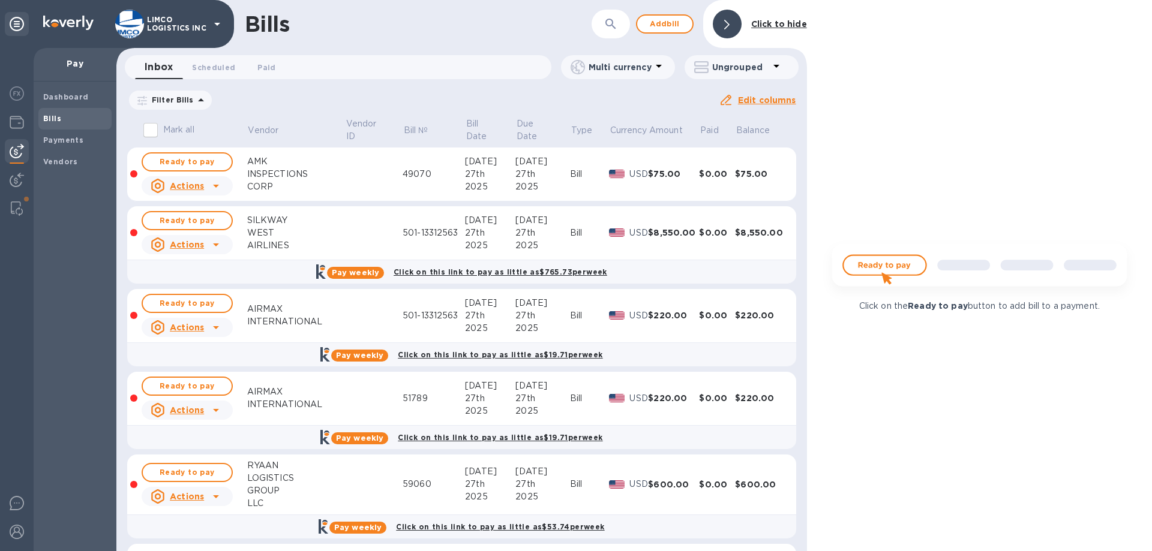
click at [614, 25] on icon "button" at bounding box center [610, 24] width 14 height 14
paste input "127.733"
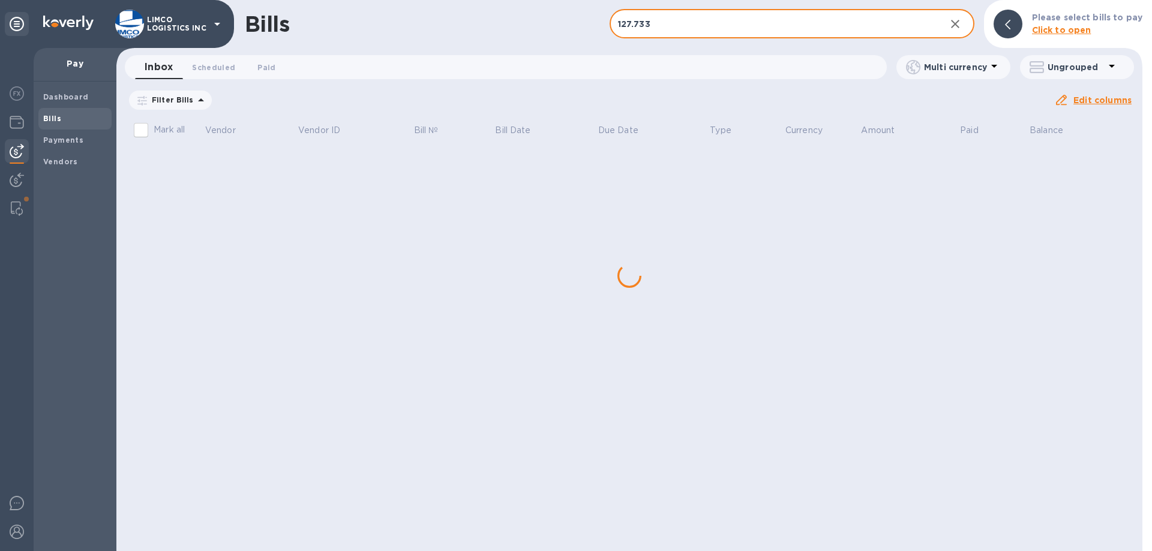
type input "127.733"
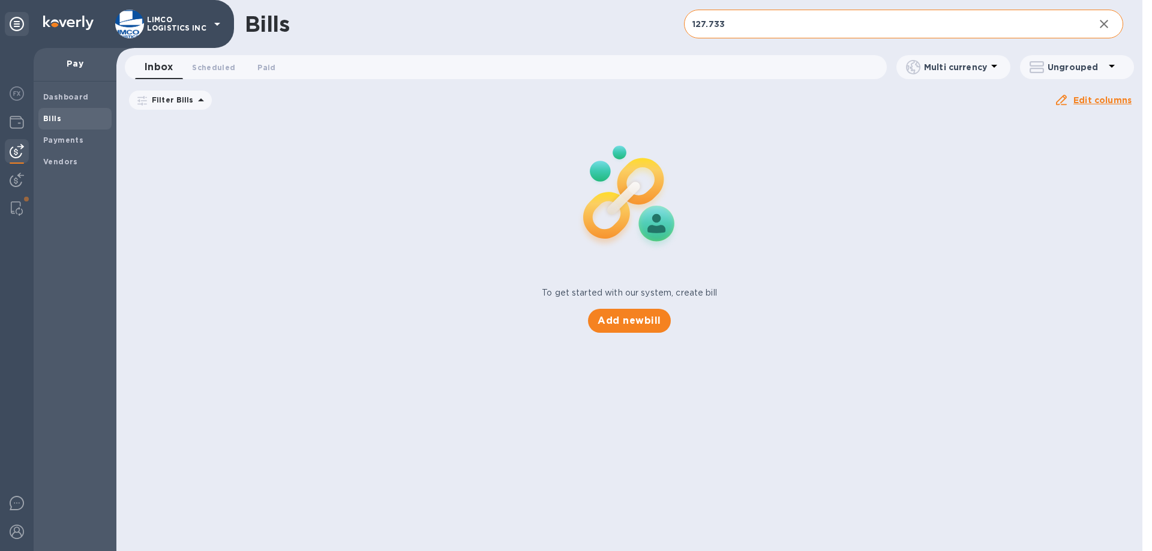
click at [730, 23] on input "127.733" at bounding box center [884, 24] width 401 height 29
drag, startPoint x: 732, startPoint y: 22, endPoint x: 611, endPoint y: 28, distance: 120.7
click at [612, 28] on div "Bills 127.733 ​ Add bill" at bounding box center [629, 24] width 1026 height 48
drag, startPoint x: 212, startPoint y: 70, endPoint x: 271, endPoint y: 68, distance: 59.4
click at [212, 70] on span "Scheduled 0" at bounding box center [213, 67] width 43 height 13
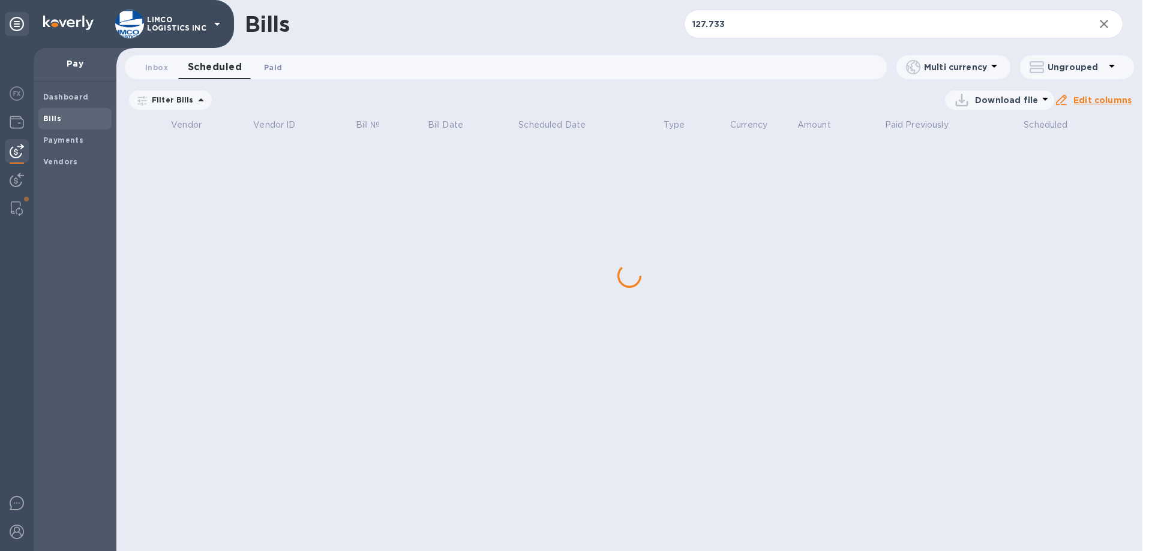
click at [271, 68] on span "Paid 0" at bounding box center [273, 67] width 18 height 13
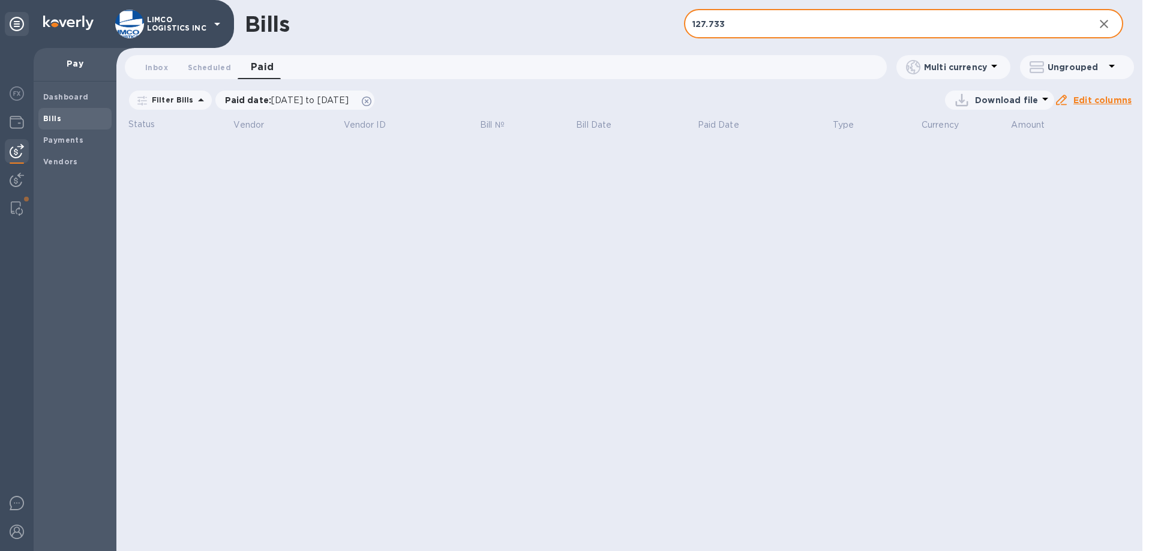
click at [770, 16] on input "127.733" at bounding box center [884, 24] width 401 height 29
drag, startPoint x: 770, startPoint y: 17, endPoint x: 653, endPoint y: 24, distance: 117.8
click at [653, 24] on div "Bills 127.733 ​ Add bill" at bounding box center [629, 24] width 1026 height 48
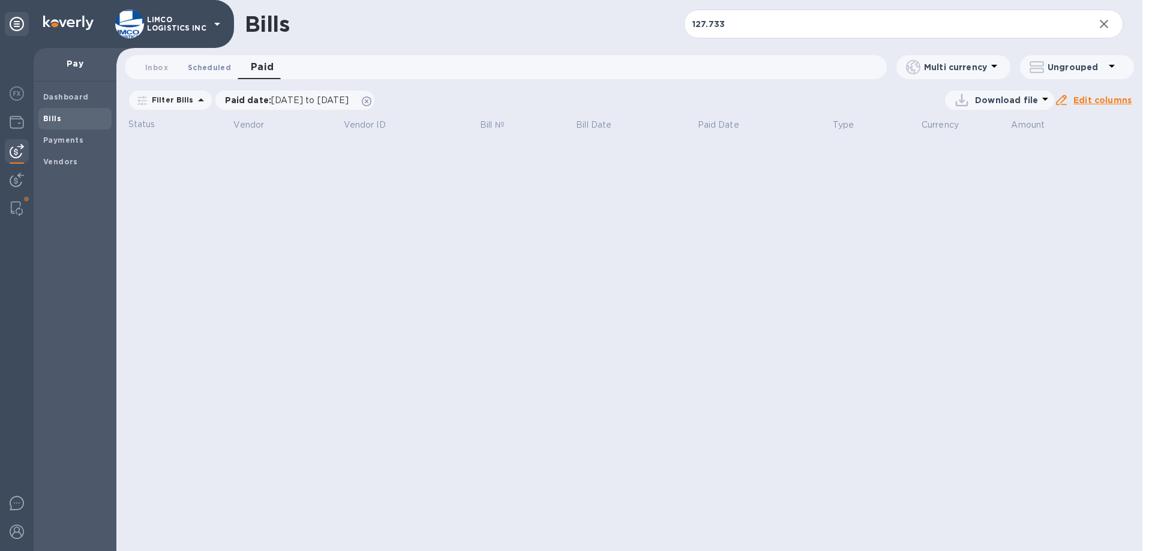
click at [209, 68] on span "Scheduled 0" at bounding box center [209, 67] width 43 height 13
click at [298, 101] on span "[DATE] to [DATE]" at bounding box center [336, 100] width 77 height 10
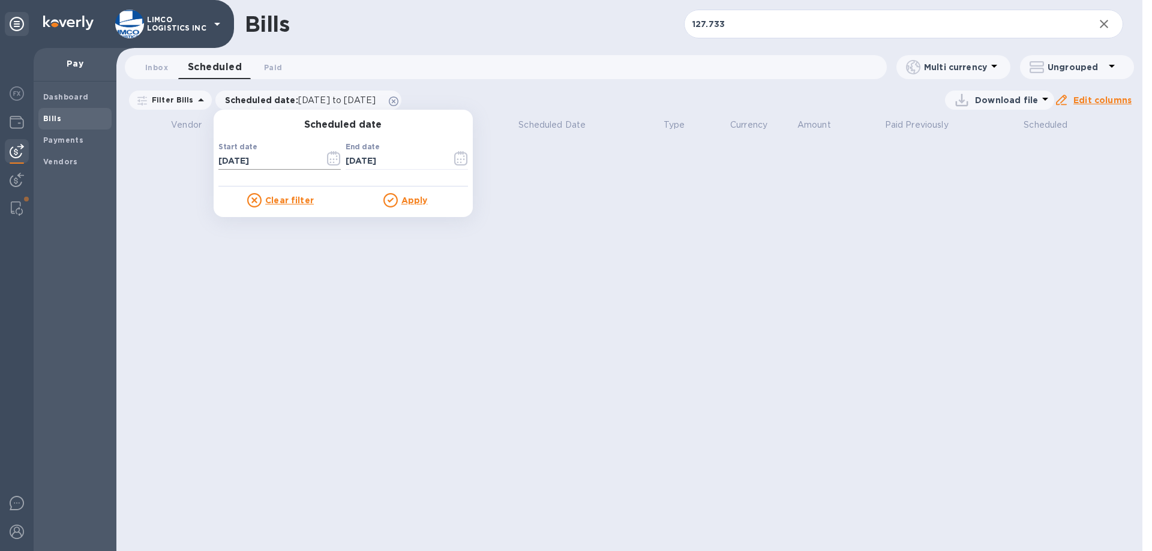
click at [264, 167] on input "[DATE]" at bounding box center [266, 161] width 97 height 18
click at [329, 160] on icon "button" at bounding box center [330, 160] width 2 height 2
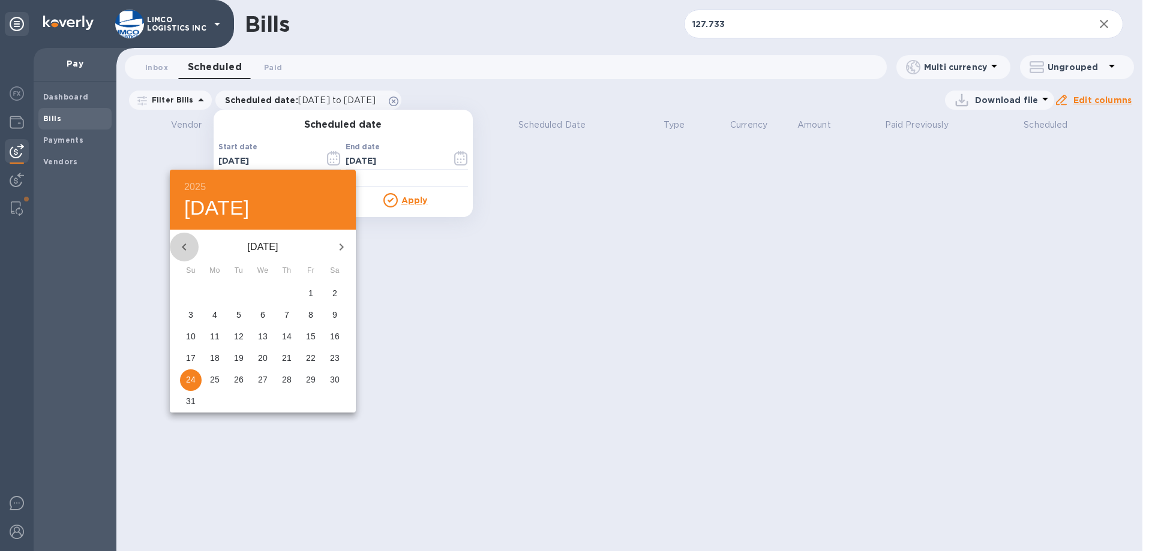
click at [188, 251] on icon "button" at bounding box center [184, 247] width 14 height 14
click at [182, 257] on button "button" at bounding box center [184, 247] width 29 height 29
drag, startPoint x: 181, startPoint y: 248, endPoint x: 201, endPoint y: 281, distance: 38.0
click at [182, 248] on icon "button" at bounding box center [184, 247] width 14 height 14
click at [287, 294] on p "1" at bounding box center [286, 293] width 5 height 12
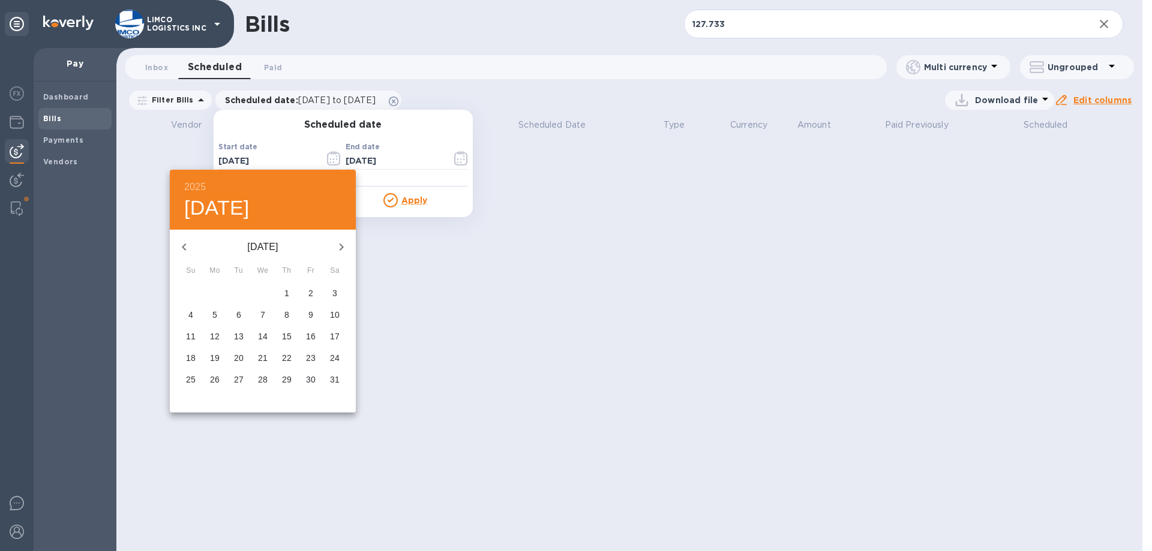
type input "[DATE]"
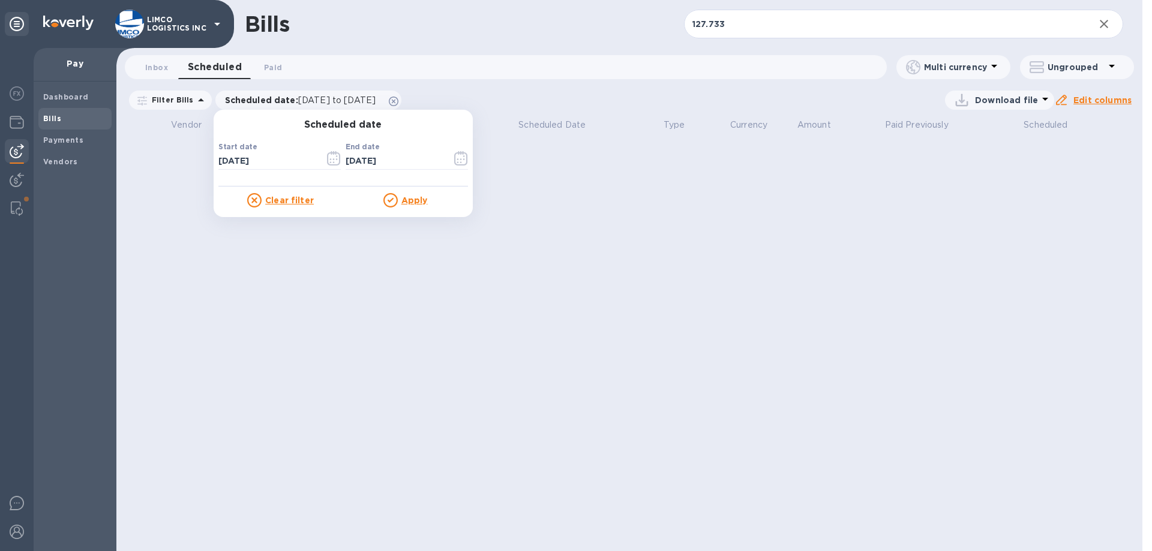
click at [402, 200] on u "Apply" at bounding box center [414, 201] width 26 height 10
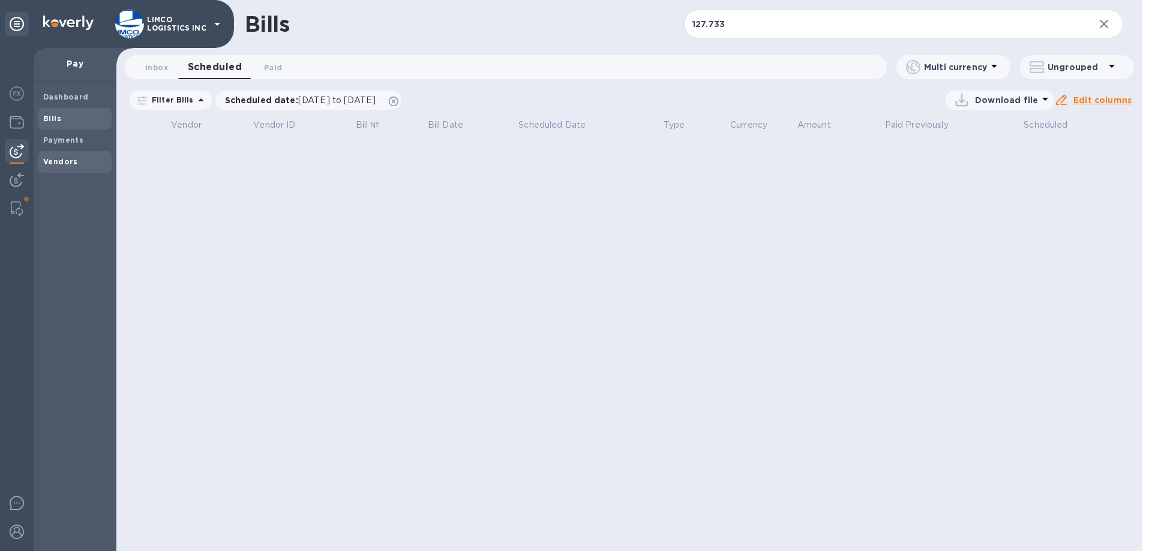
click at [65, 159] on b "Vendors" at bounding box center [60, 161] width 35 height 9
